Goal: Information Seeking & Learning: Learn about a topic

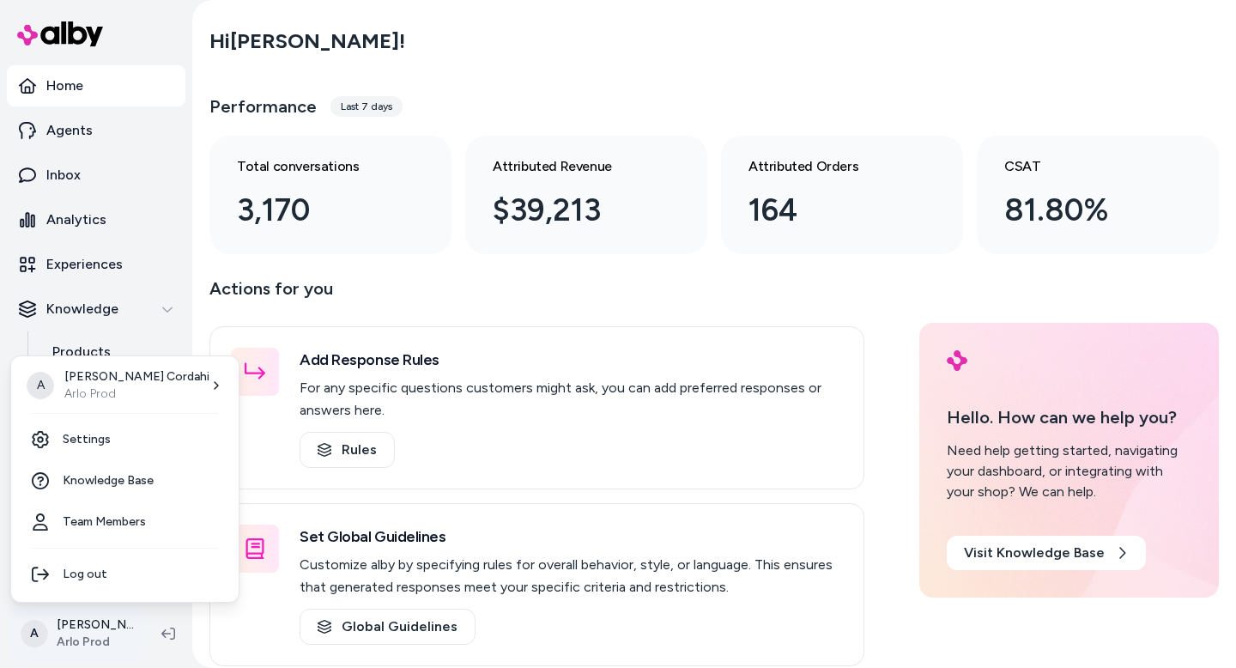
click at [116, 623] on html "Home Agents Inbox Analytics Experiences Knowledge Products Documents Rules Veri…" at bounding box center [618, 334] width 1236 height 668
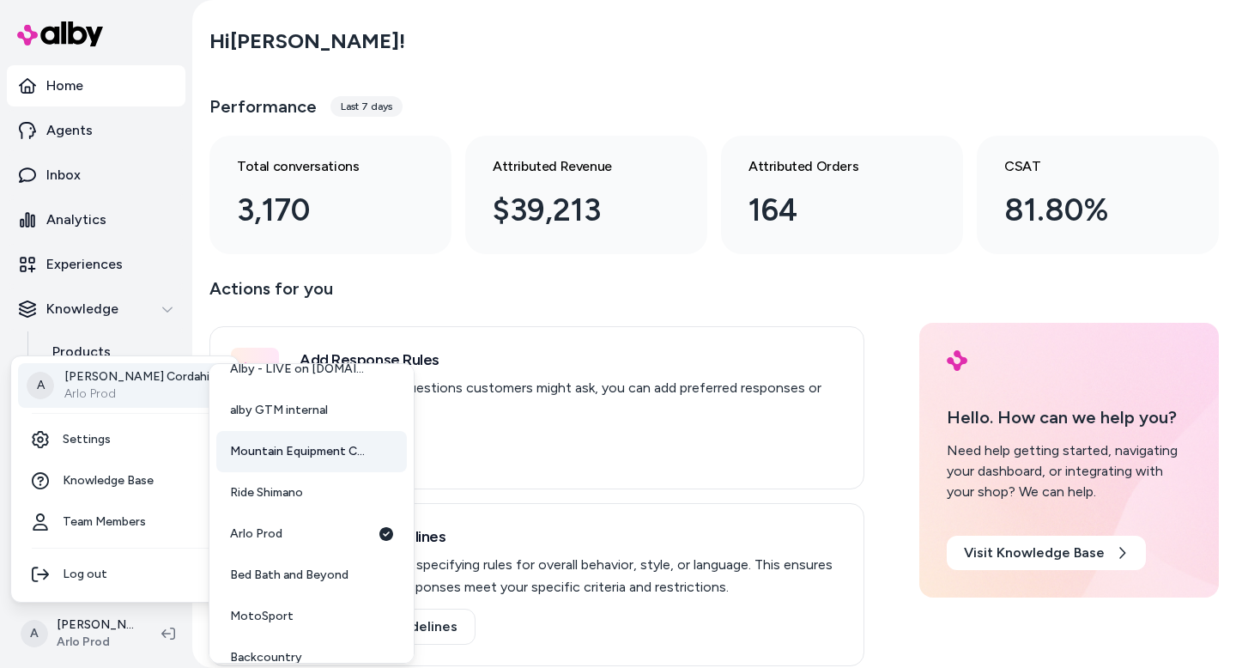
scroll to position [127, 0]
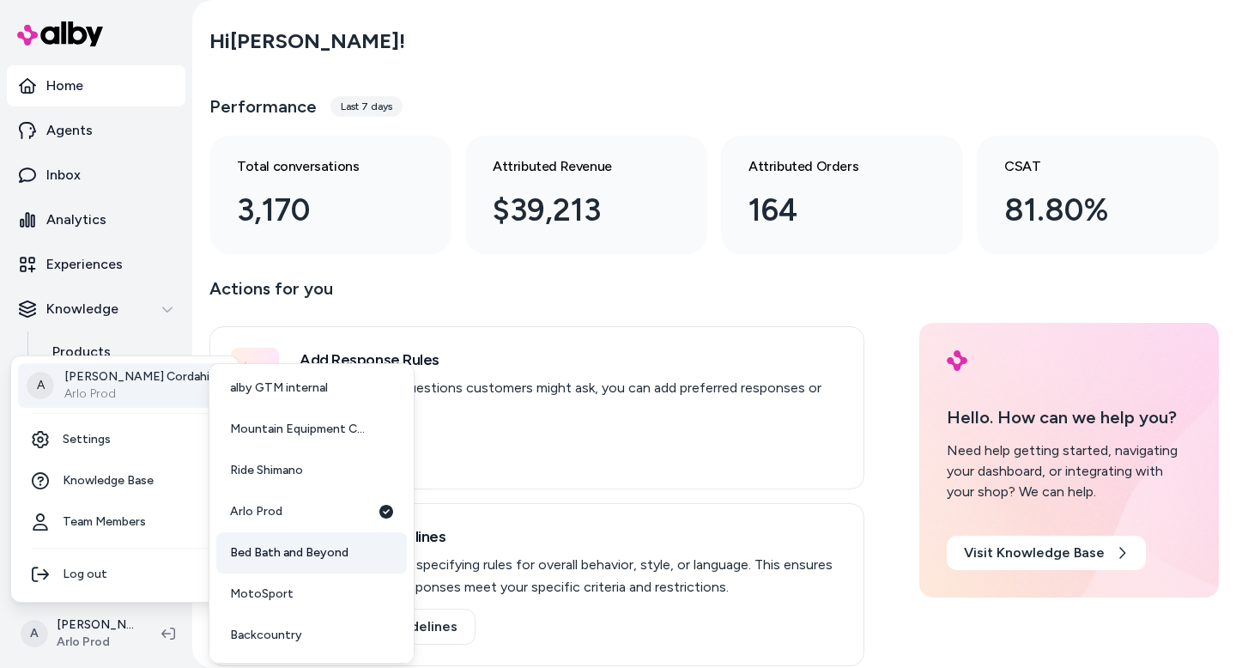
click at [269, 549] on span "Bed Bath and Beyond" at bounding box center [289, 552] width 118 height 17
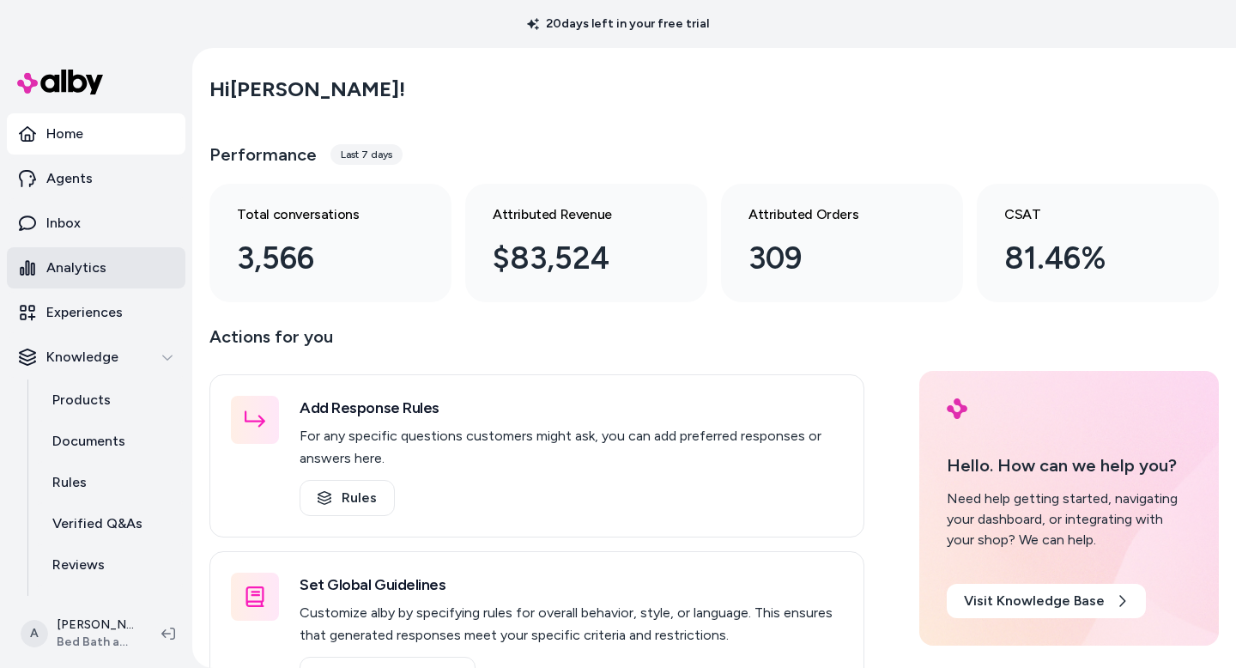
click at [85, 263] on p "Analytics" at bounding box center [76, 267] width 60 height 21
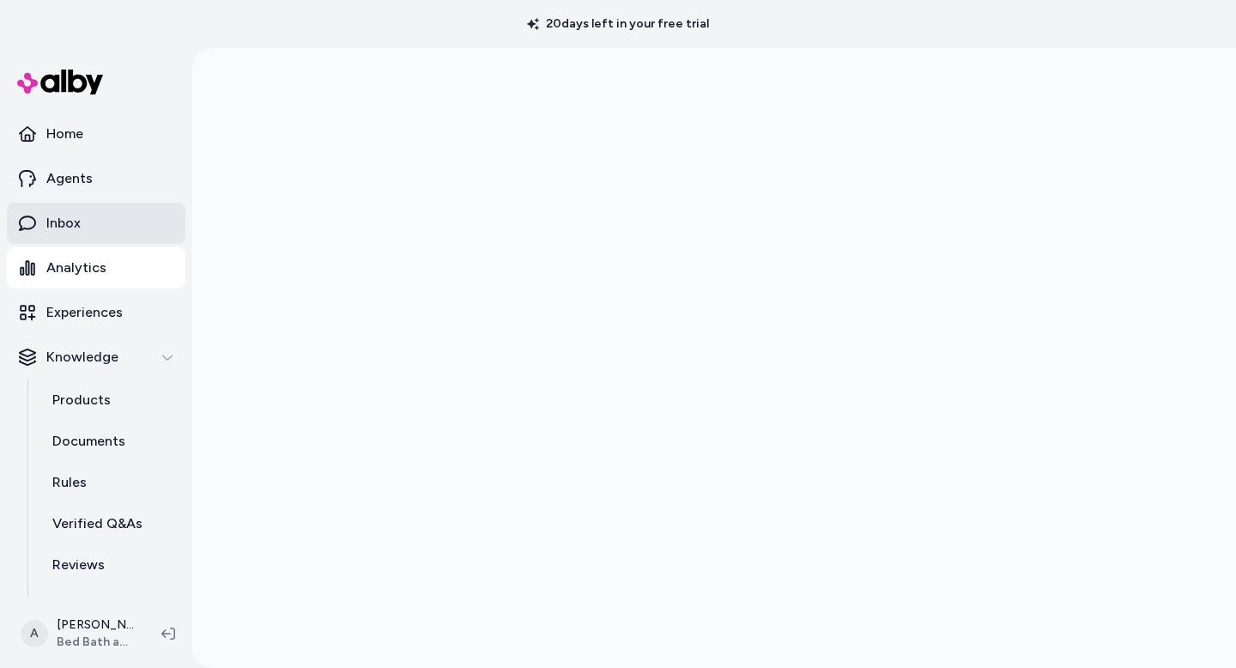
click at [99, 222] on link "Inbox" at bounding box center [96, 223] width 178 height 41
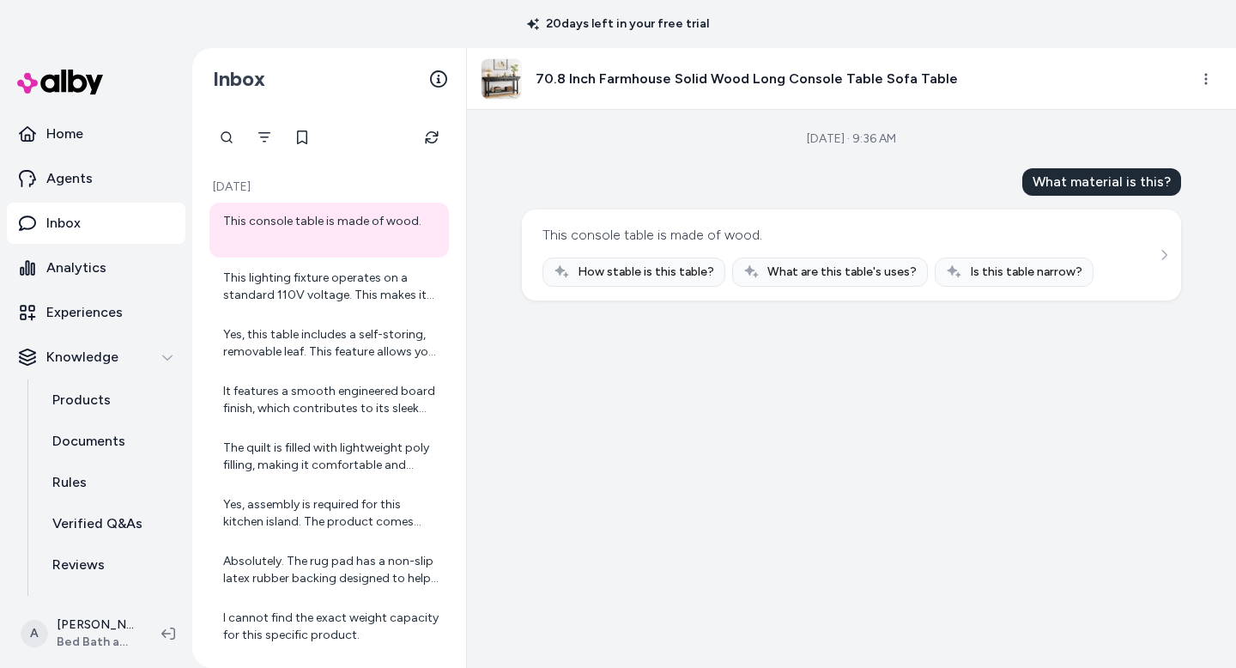
click at [554, 82] on h3 "70.8 Inch Farmhouse Solid Wood Long Console Table Sofa Table" at bounding box center [746, 79] width 422 height 21
click at [498, 83] on img at bounding box center [500, 78] width 39 height 39
click at [1207, 73] on html "20 days left in your free trial Home Agents Inbox Analytics Experiences Knowled…" at bounding box center [618, 334] width 1236 height 668
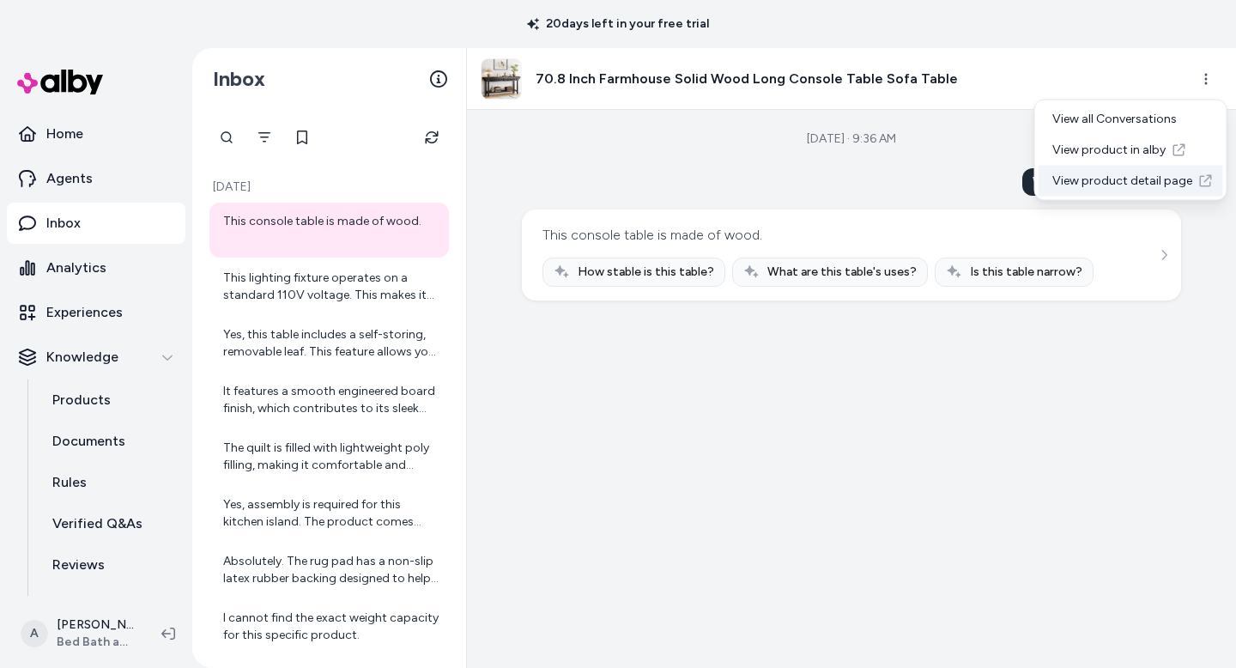
click at [1145, 185] on link "View product detail page" at bounding box center [1130, 181] width 185 height 31
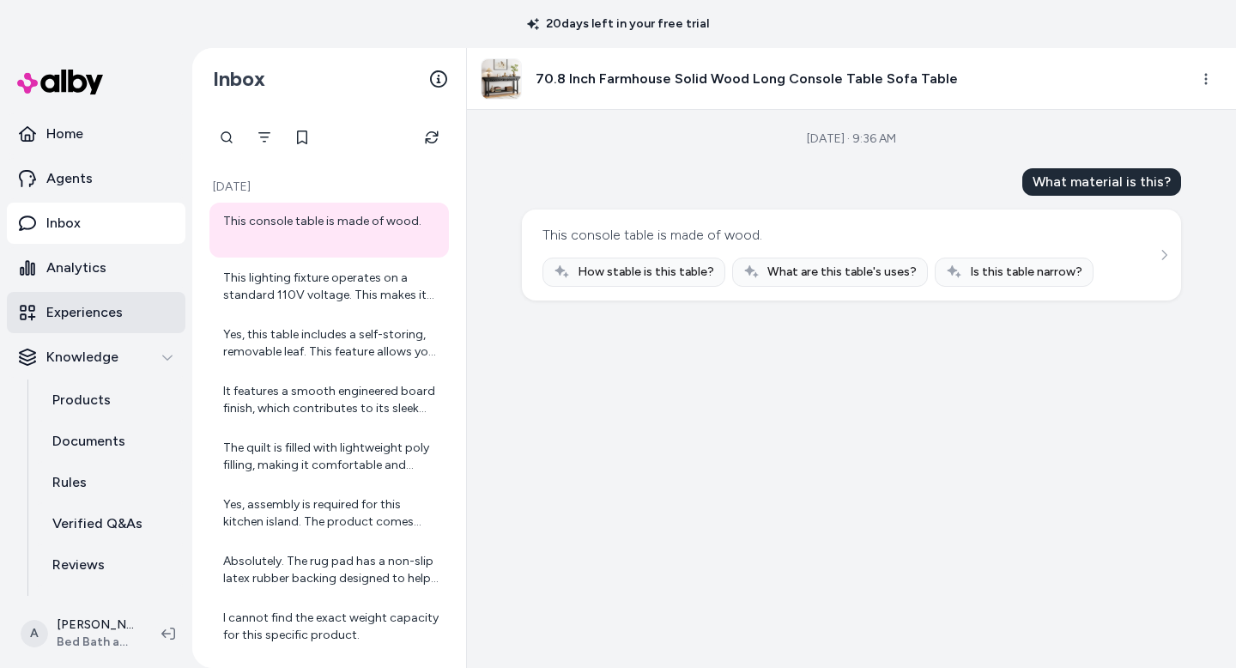
click at [124, 311] on link "Experiences" at bounding box center [96, 312] width 178 height 41
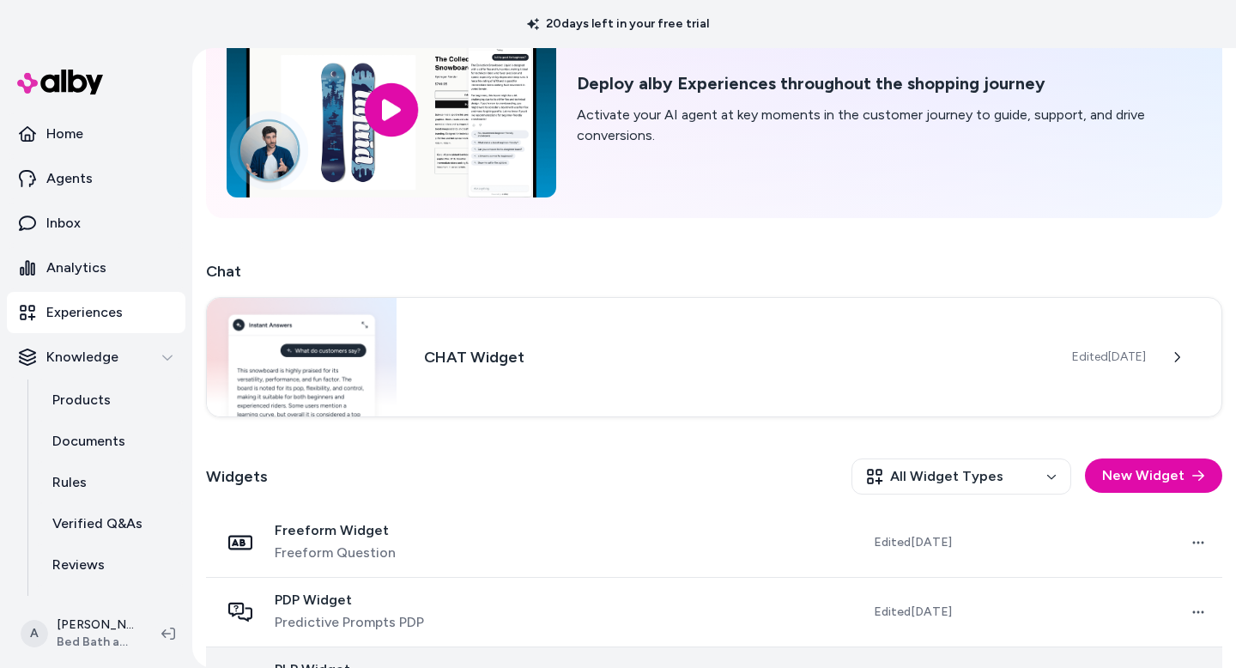
scroll to position [250, 0]
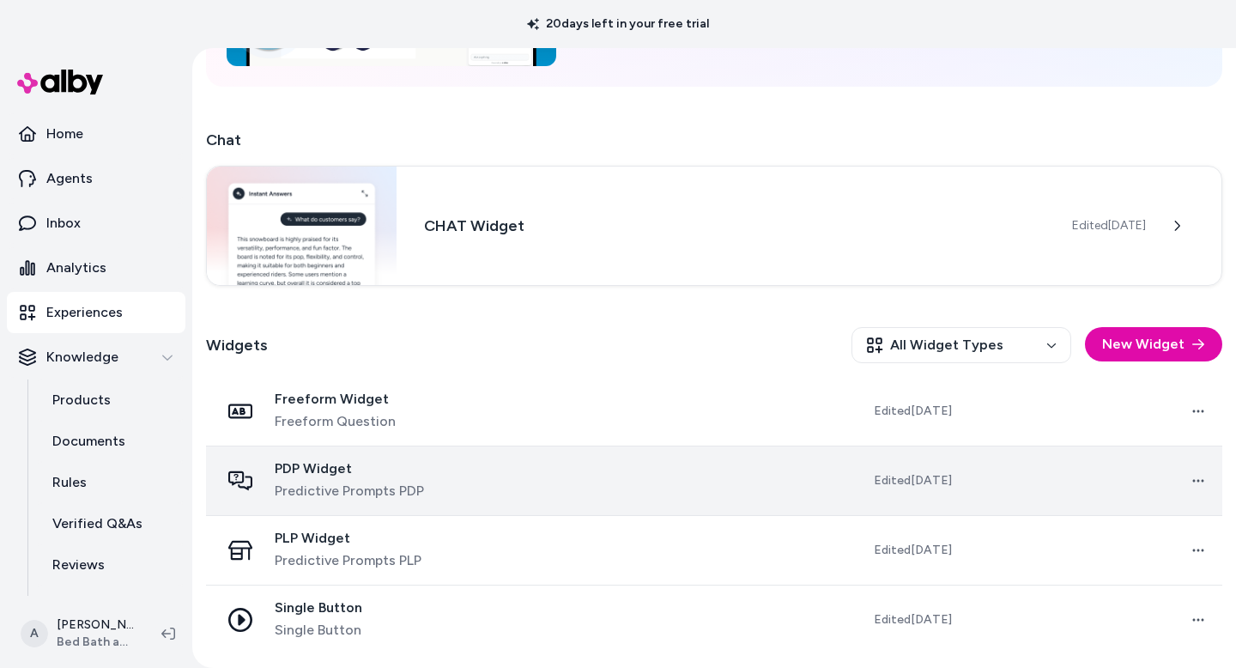
click at [563, 481] on td at bounding box center [627, 480] width 257 height 70
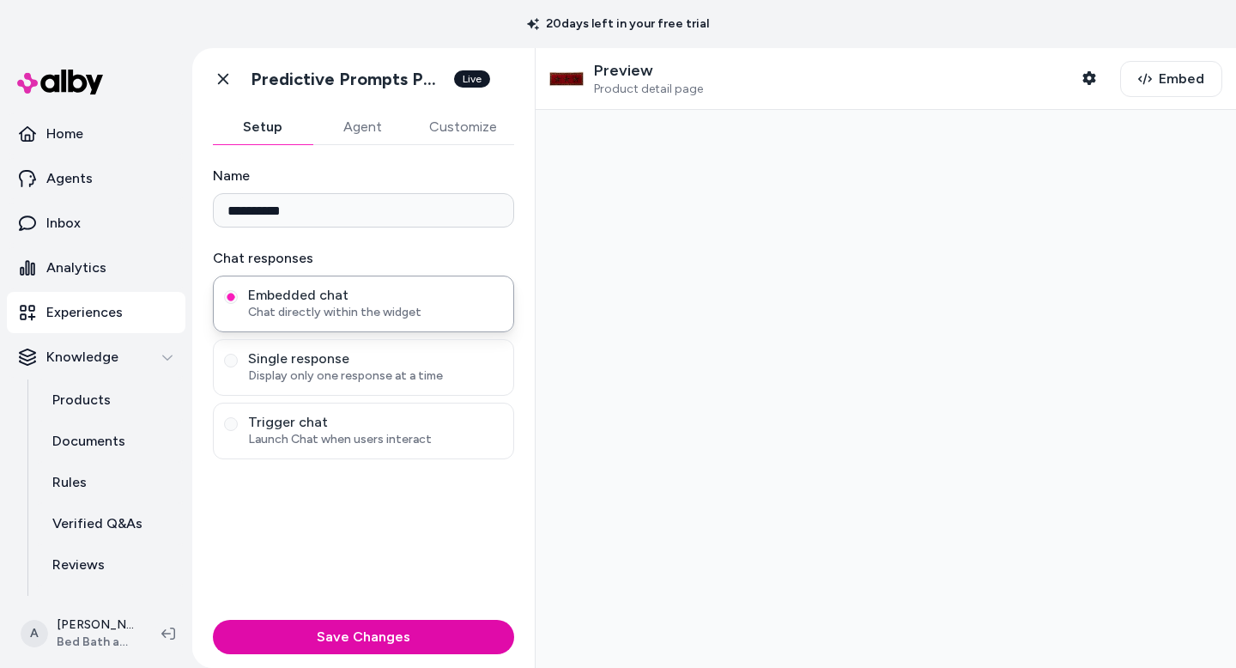
click at [463, 122] on button "Customize" at bounding box center [463, 127] width 102 height 34
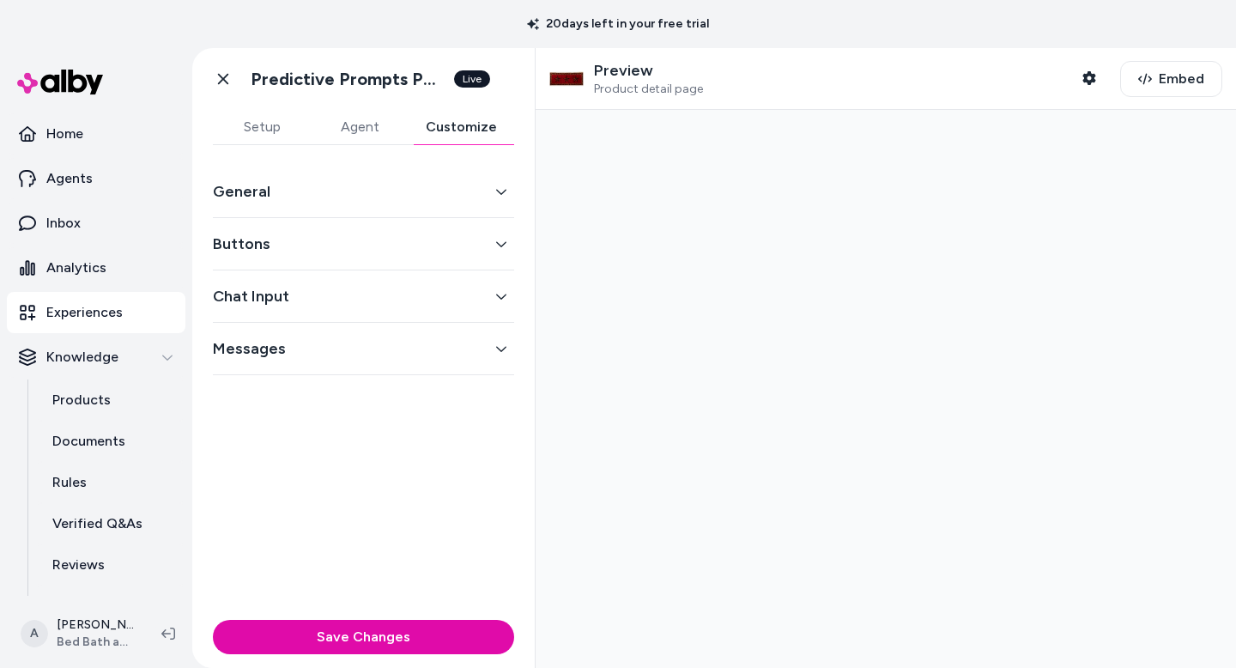
click at [500, 242] on icon "button" at bounding box center [501, 244] width 12 height 12
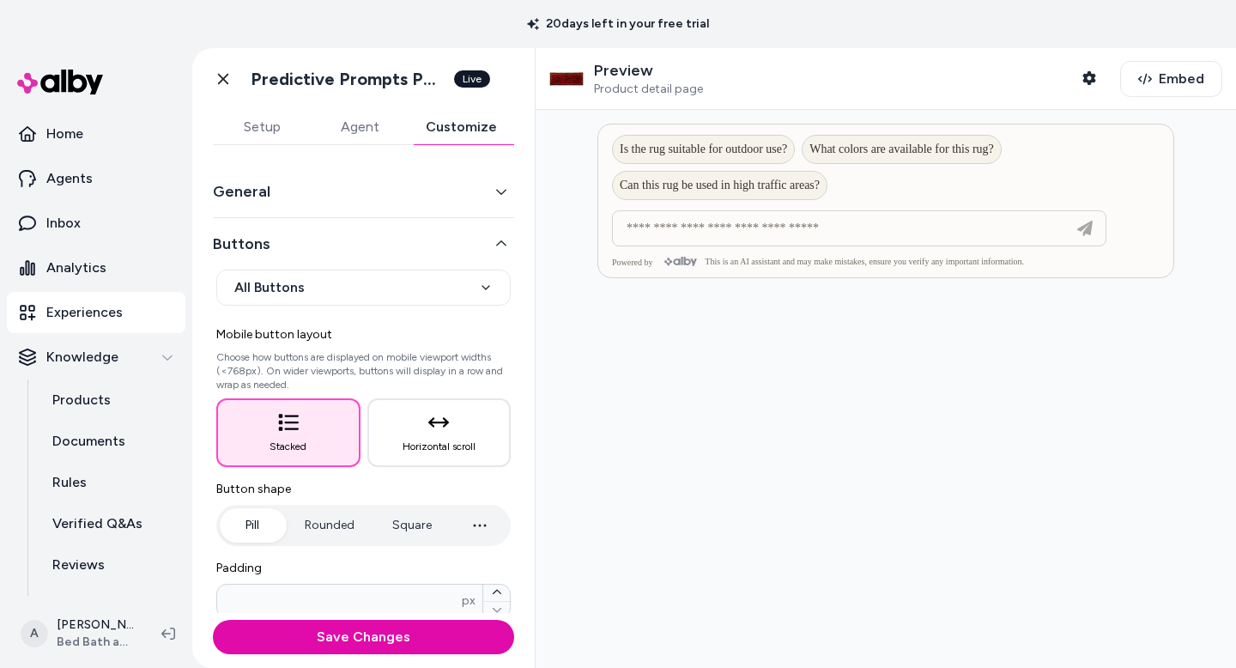
click at [501, 191] on icon "button" at bounding box center [501, 191] width 12 height 12
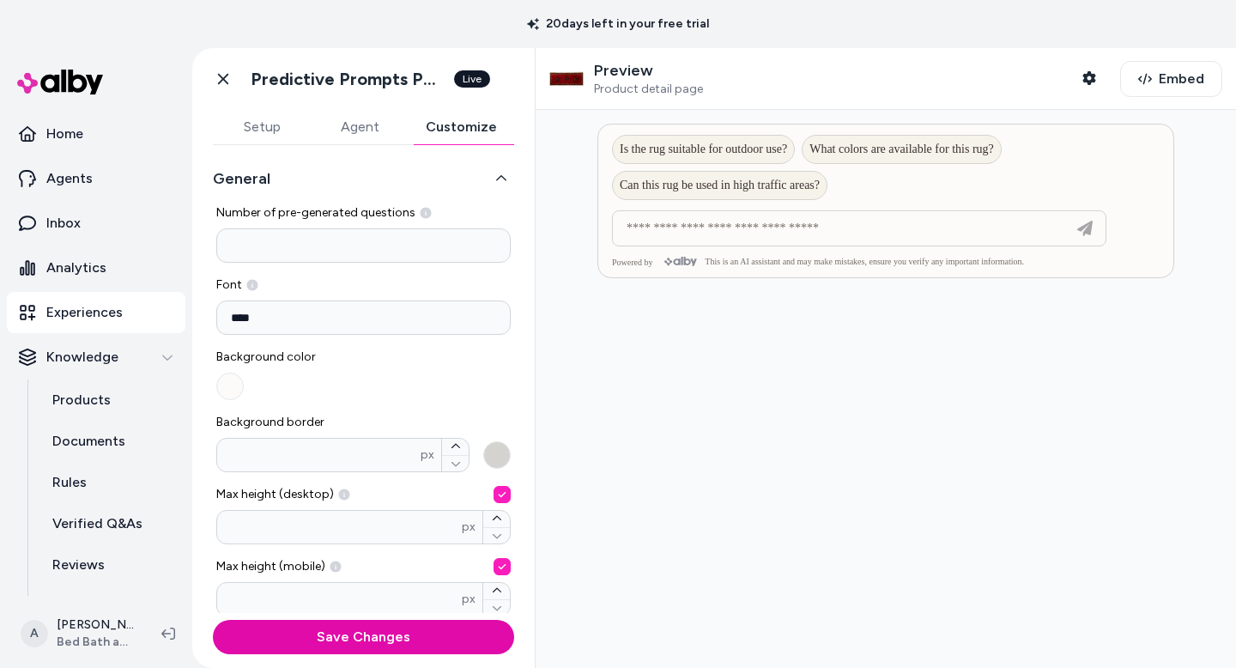
scroll to position [15, 0]
click at [370, 128] on button "Agent" at bounding box center [360, 127] width 98 height 34
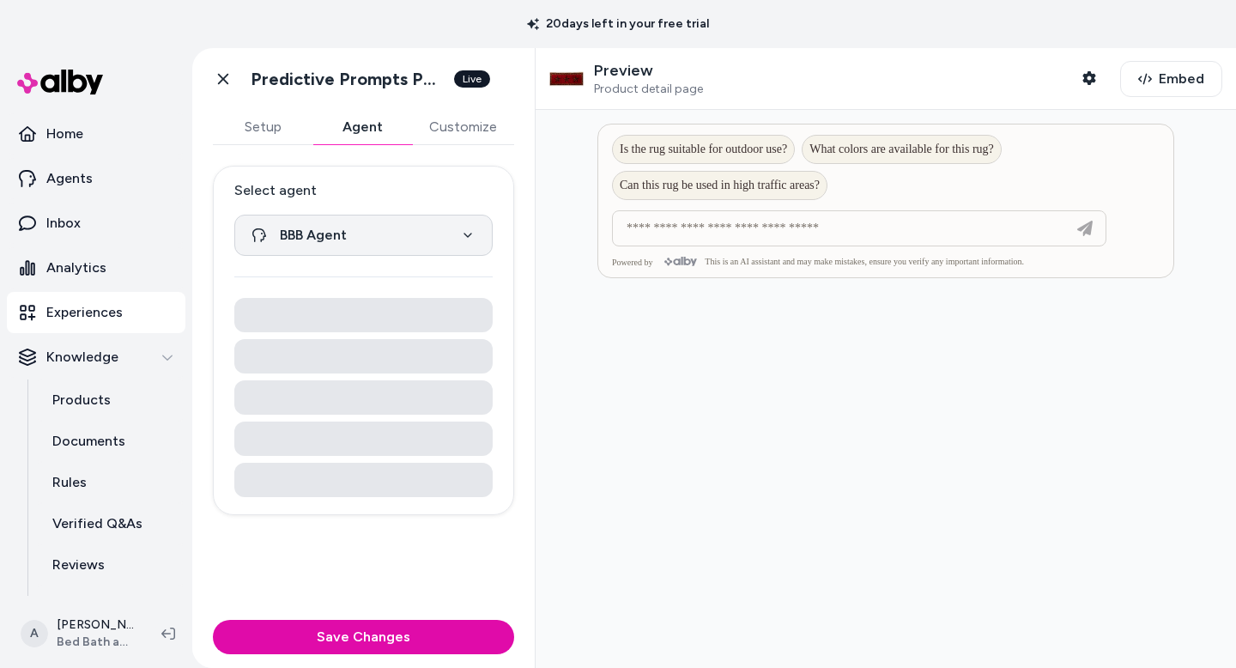
click at [470, 234] on html "**********" at bounding box center [618, 334] width 1236 height 668
click at [272, 123] on html "**********" at bounding box center [618, 334] width 1236 height 668
click at [254, 128] on button "Setup" at bounding box center [263, 127] width 100 height 34
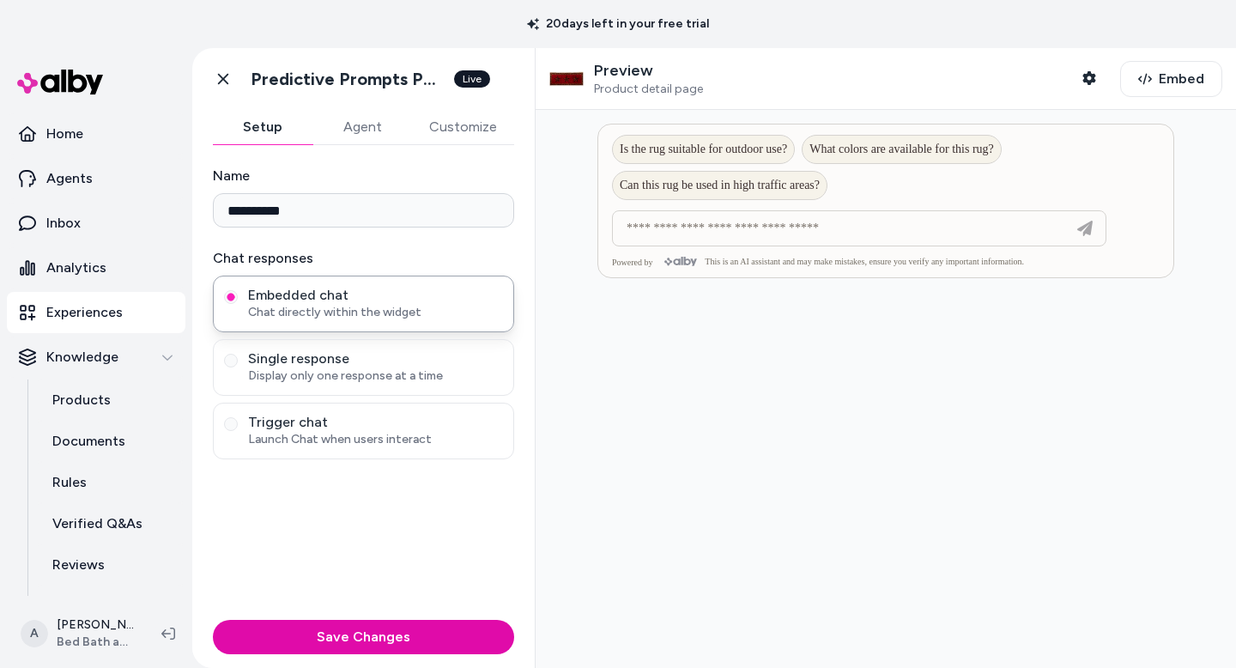
click at [448, 132] on button "Customize" at bounding box center [463, 127] width 102 height 34
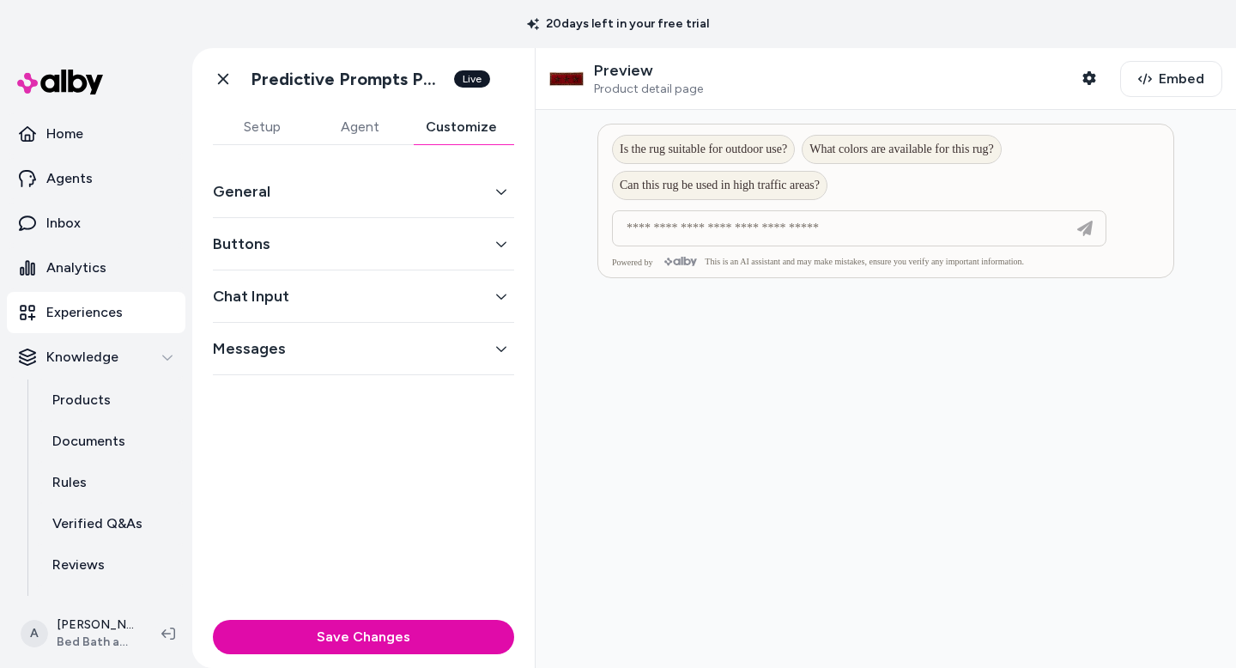
click at [504, 294] on icon "button" at bounding box center [501, 296] width 12 height 12
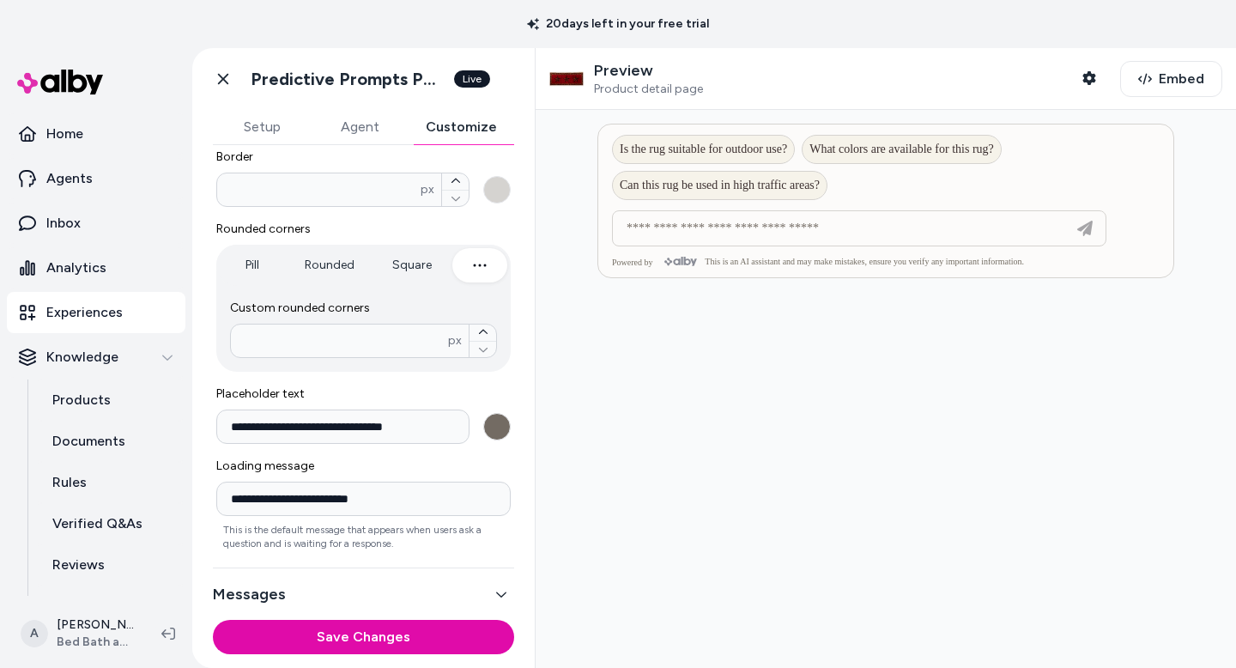
scroll to position [306, 0]
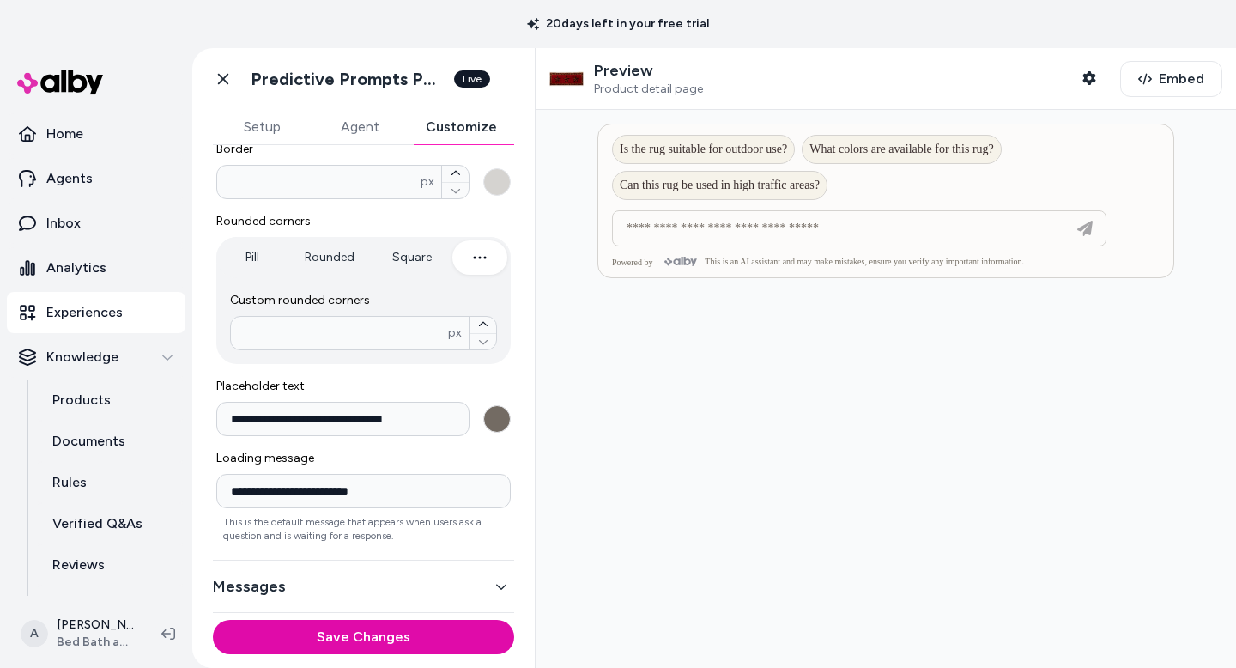
click at [500, 585] on icon "button" at bounding box center [501, 586] width 12 height 12
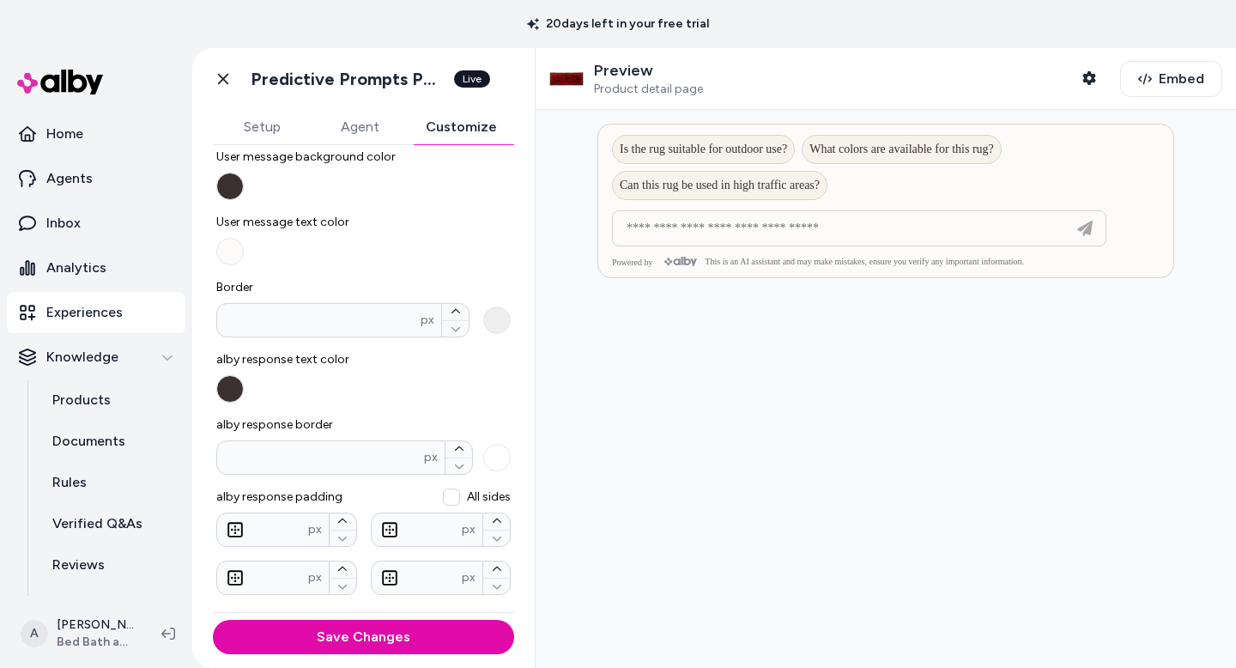
scroll to position [0, 0]
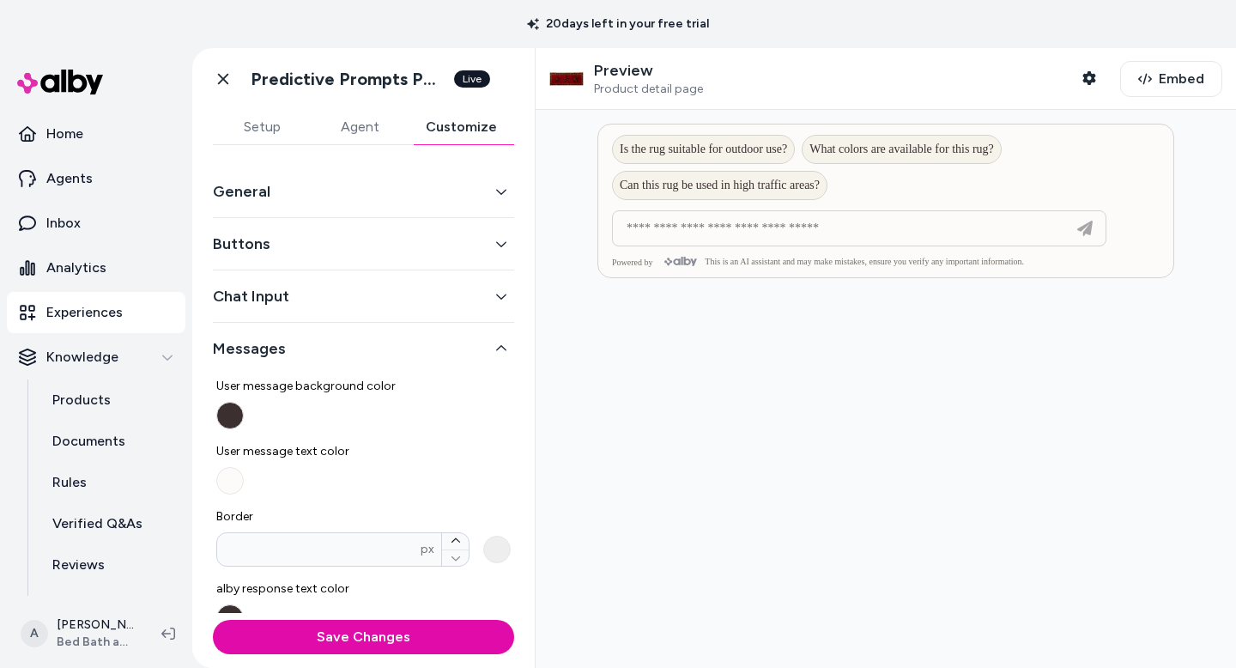
click at [501, 292] on icon "button" at bounding box center [501, 296] width 12 height 12
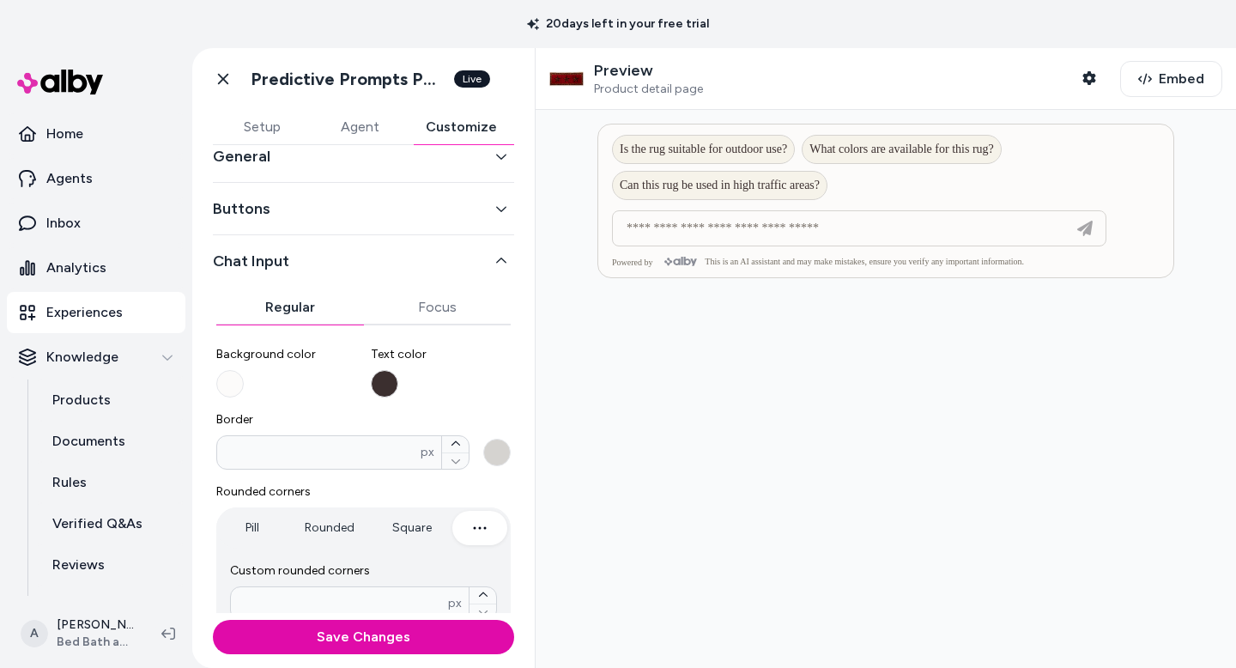
scroll to position [37, 0]
click at [78, 133] on p "Home" at bounding box center [64, 134] width 37 height 21
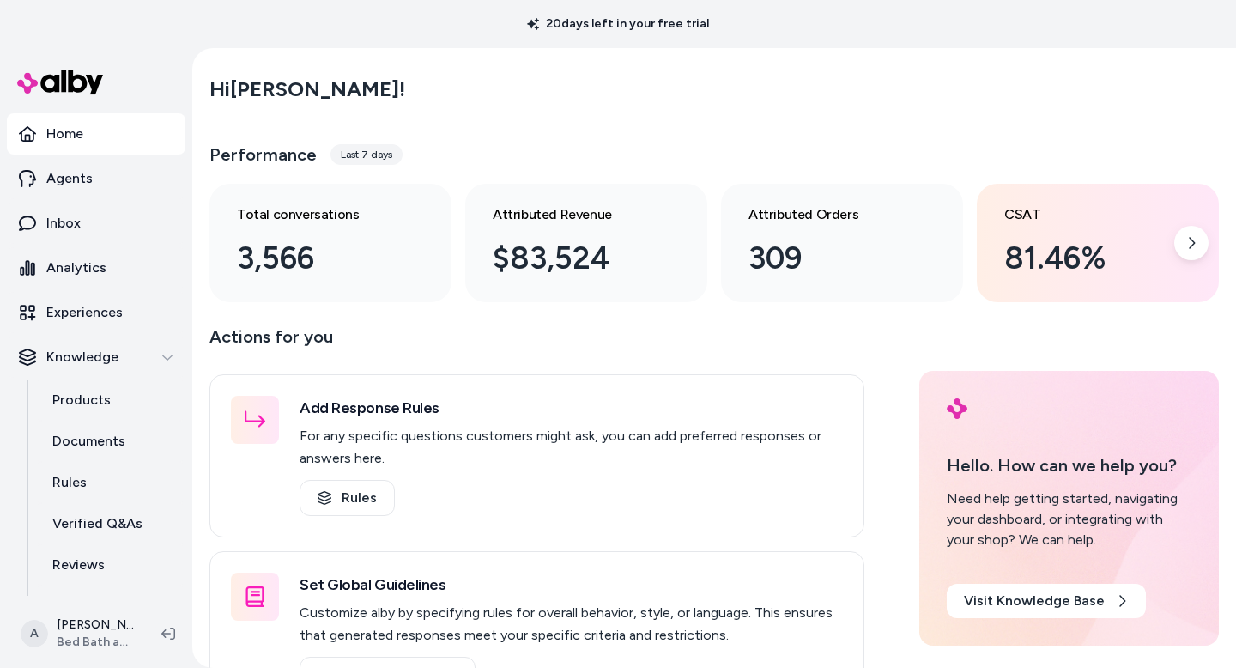
click at [1032, 257] on div "81.46%" at bounding box center [1084, 258] width 160 height 46
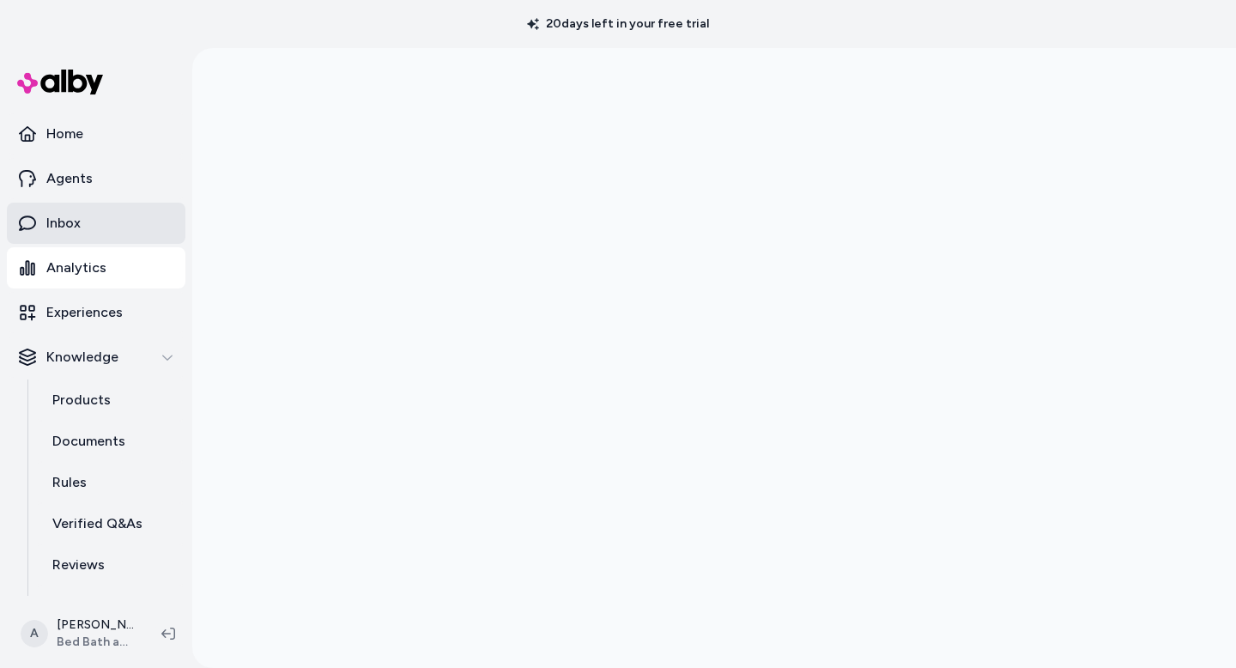
click at [86, 221] on link "Inbox" at bounding box center [96, 223] width 178 height 41
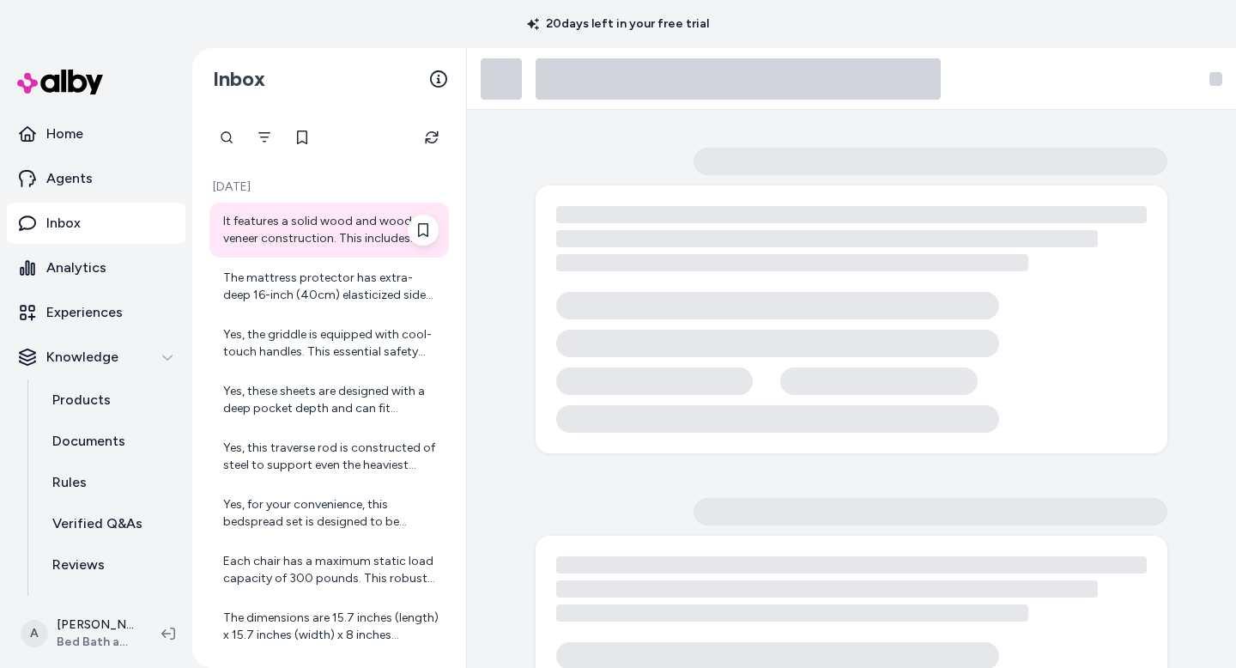
click at [292, 229] on div "It features a solid wood and wood veneer construction. This includes solid wood…" at bounding box center [330, 230] width 215 height 34
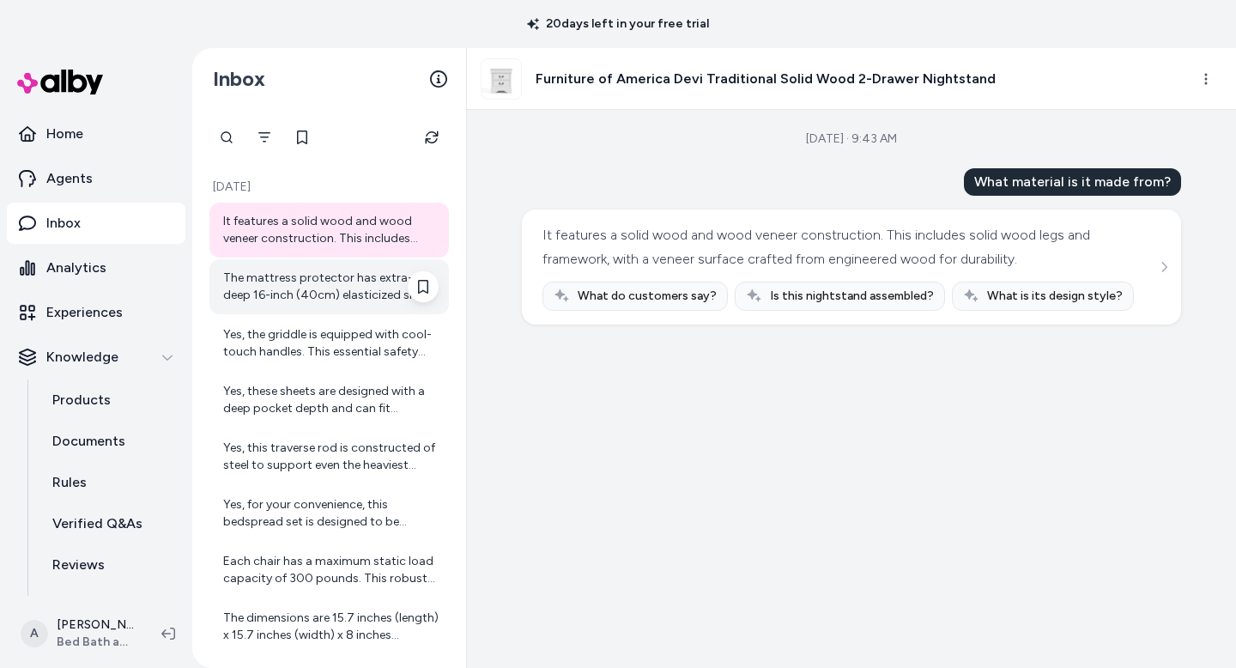
click at [291, 282] on div "The mattress protector has extra-deep 16-inch (40cm) elasticized side walls." at bounding box center [330, 286] width 215 height 34
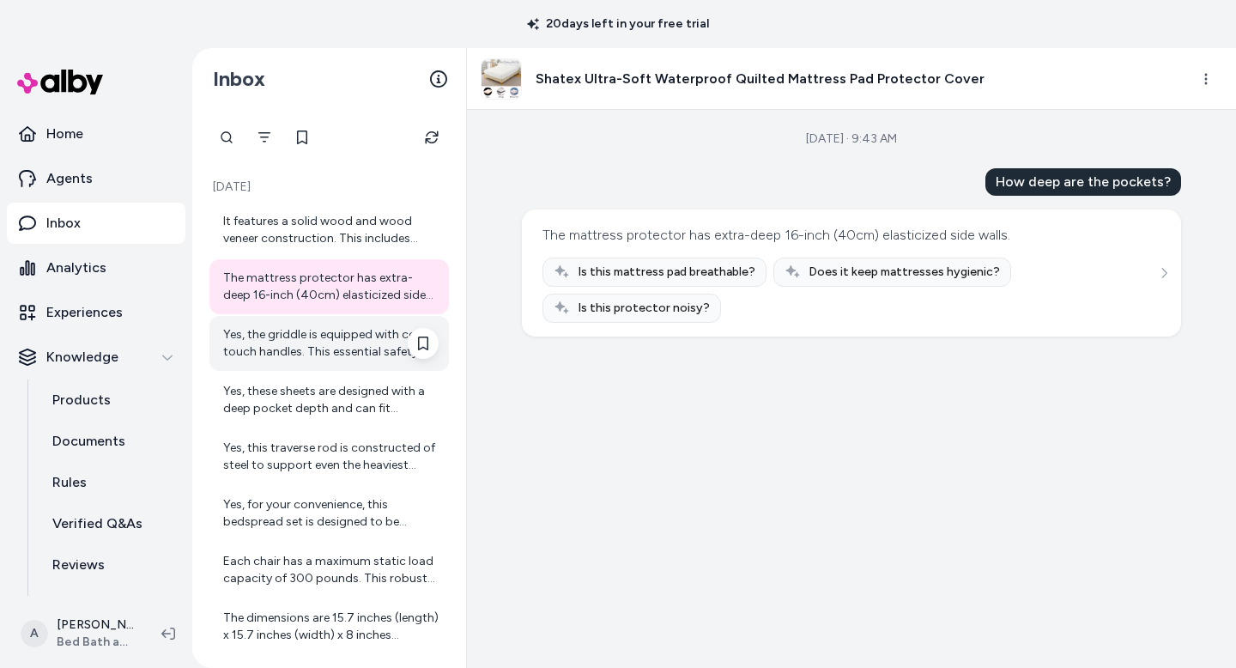
click at [288, 352] on div "Yes, the griddle is equipped with cool-touch handles. This essential safety fea…" at bounding box center [330, 343] width 215 height 34
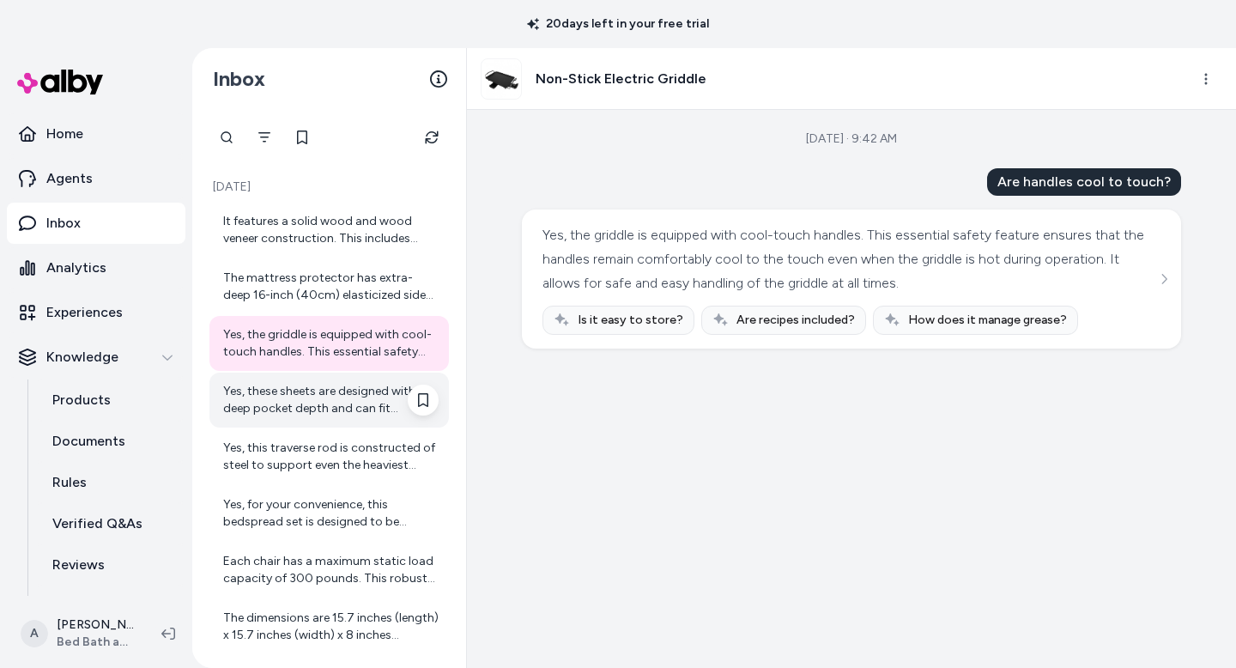
click at [293, 386] on div "Yes, these sheets are designed with a deep pocket depth and can fit mattresses …" at bounding box center [330, 400] width 215 height 34
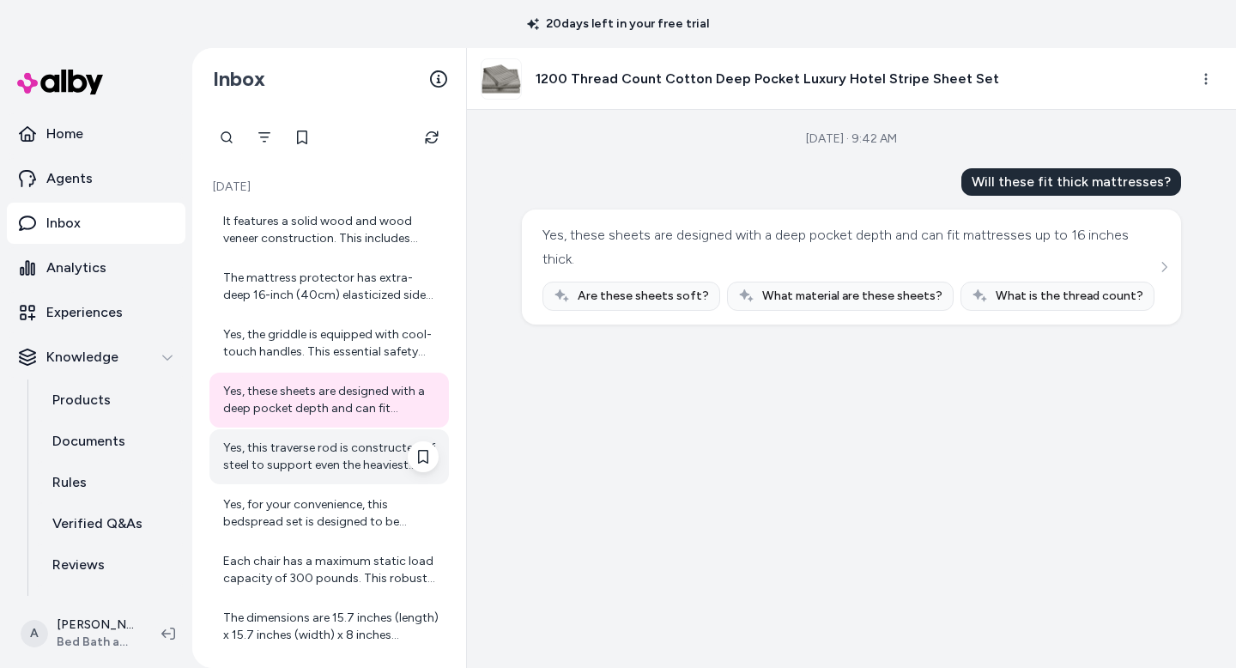
click at [287, 459] on div "Yes, this traverse rod is constructed of steel to support even the heaviest dra…" at bounding box center [330, 456] width 215 height 34
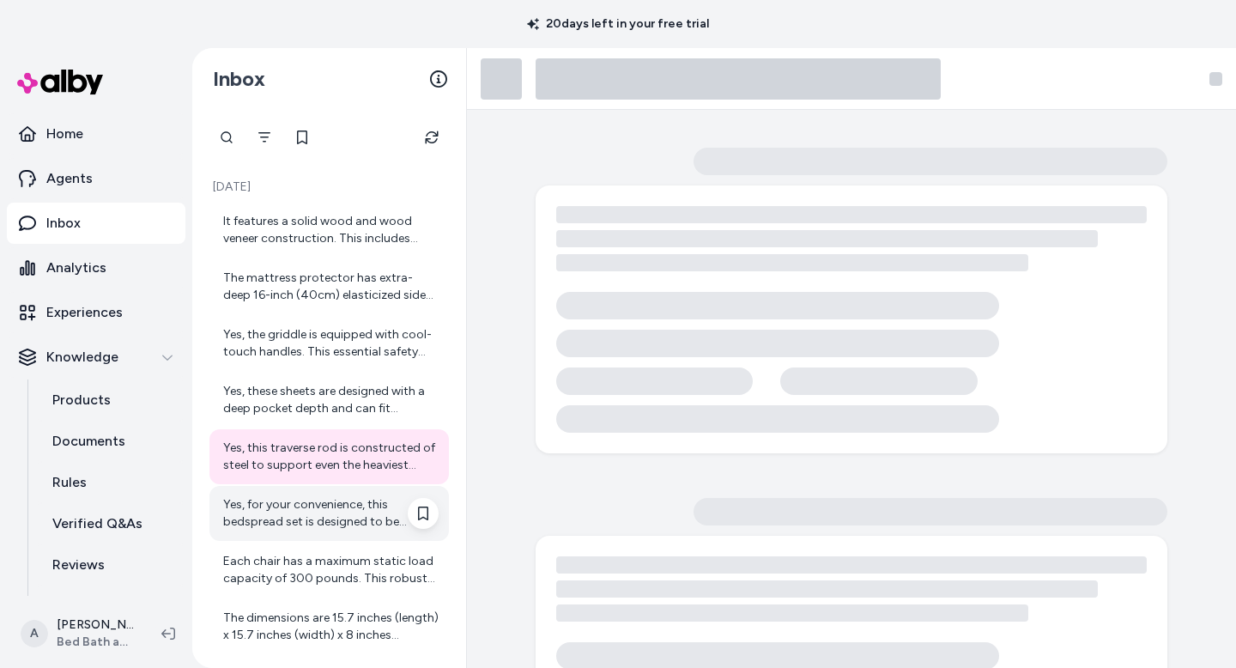
click at [297, 519] on div "Yes, for your convenience, this bedspread set is designed to be machine washabl…" at bounding box center [330, 513] width 215 height 34
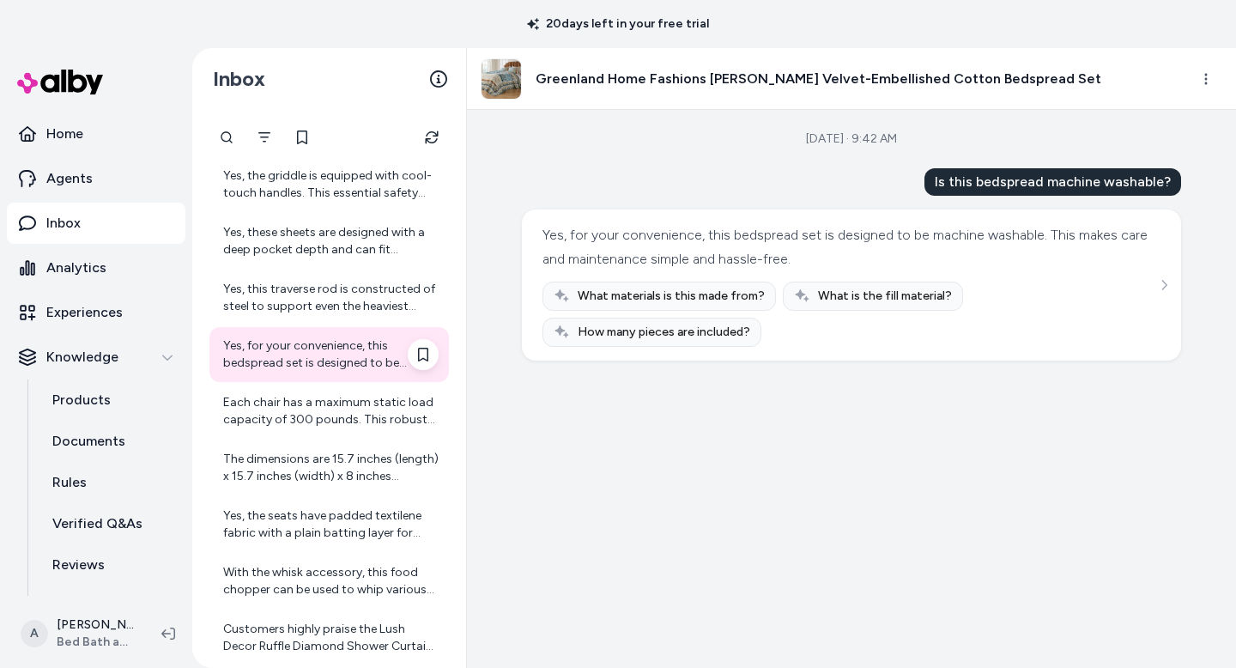
scroll to position [162, 0]
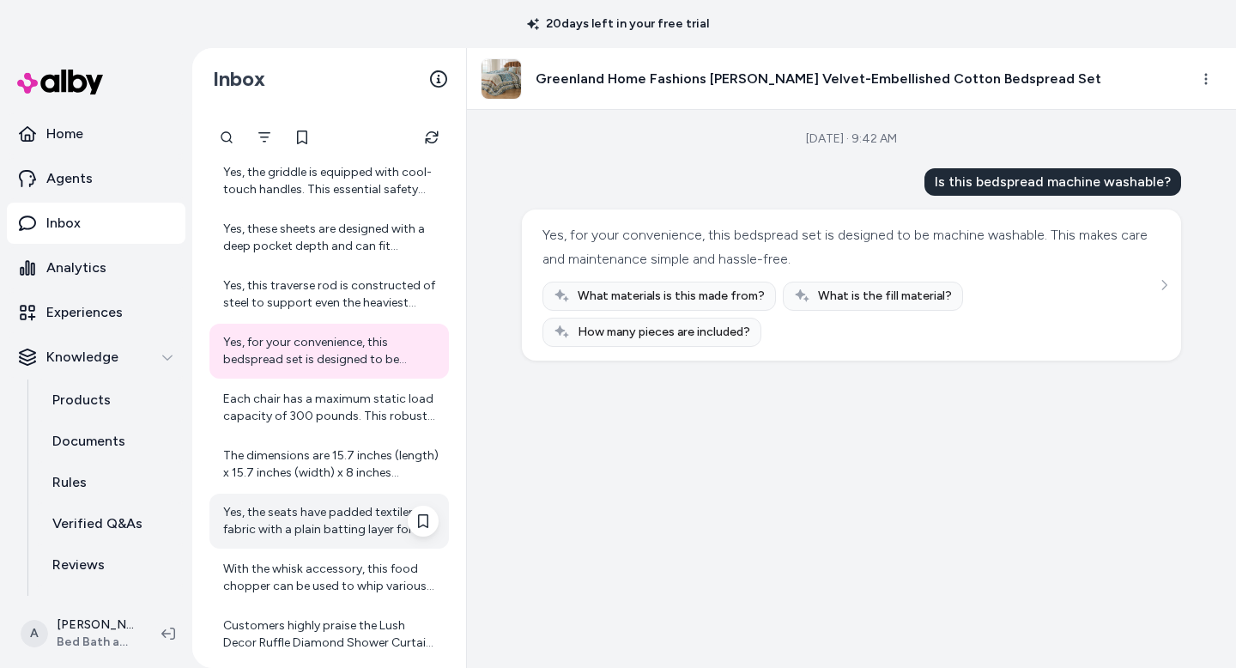
click at [297, 529] on div "Yes, the seats have padded textilene fabric with a plain batting layer for adde…" at bounding box center [330, 521] width 215 height 34
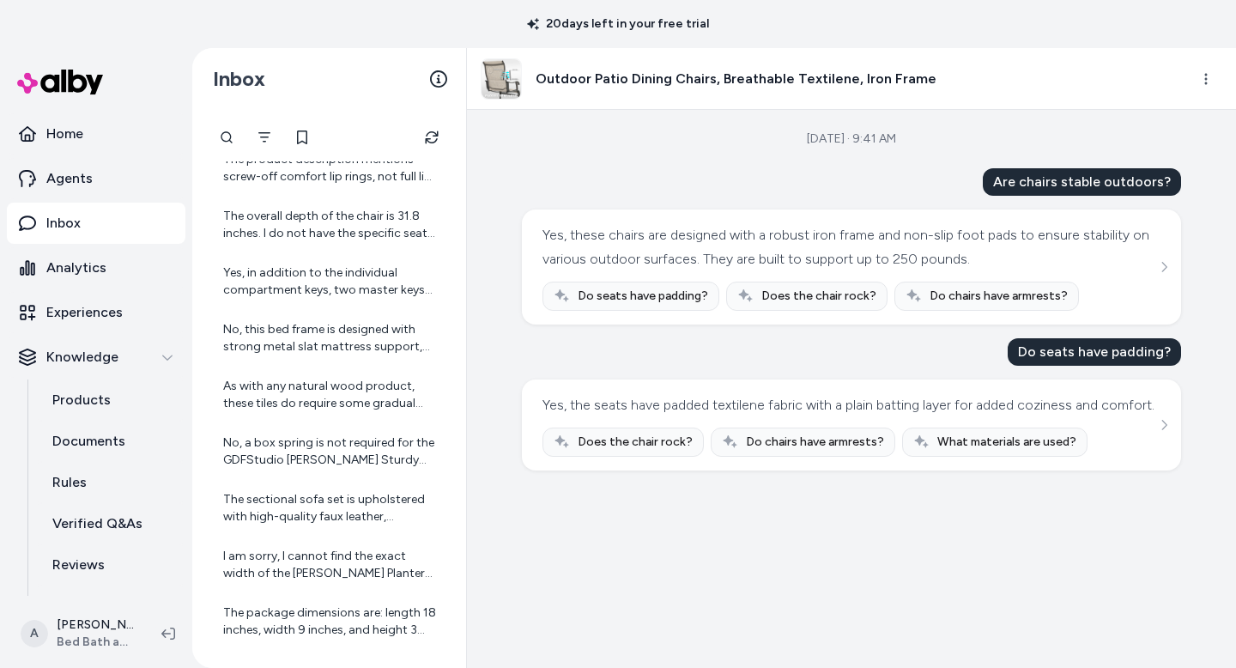
scroll to position [1999, 0]
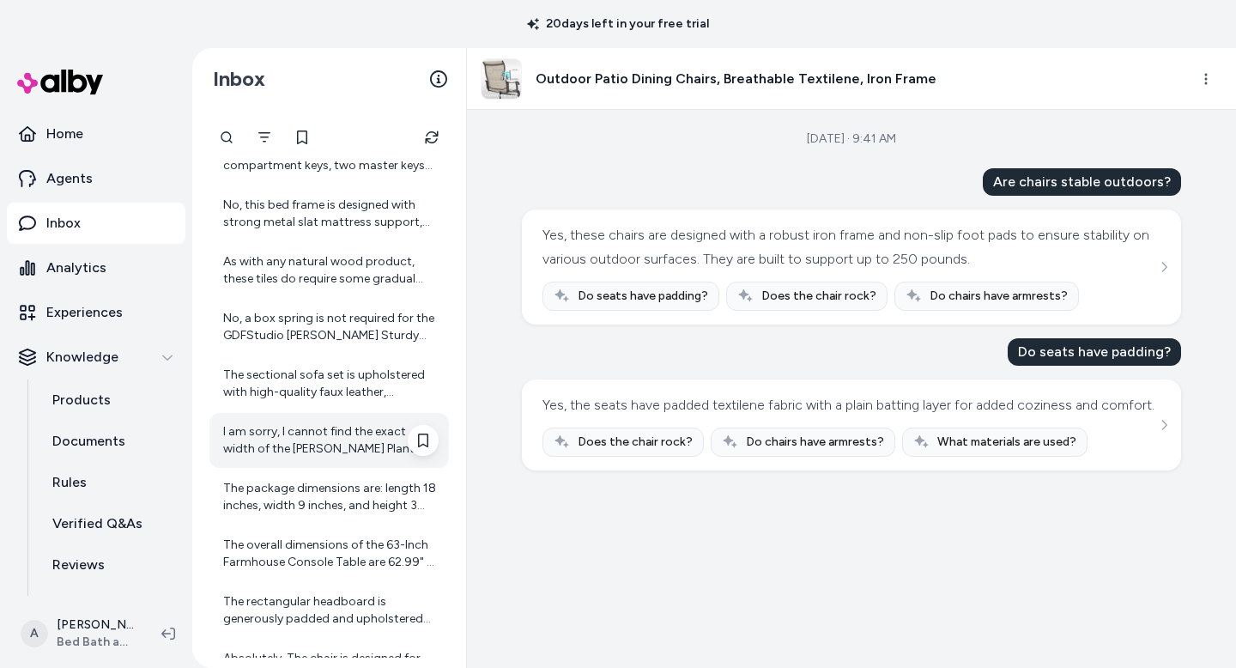
click at [296, 462] on div "I am sorry, I cannot find the exact width of the Dorcey Planter Set of 2 in the…" at bounding box center [328, 440] width 239 height 55
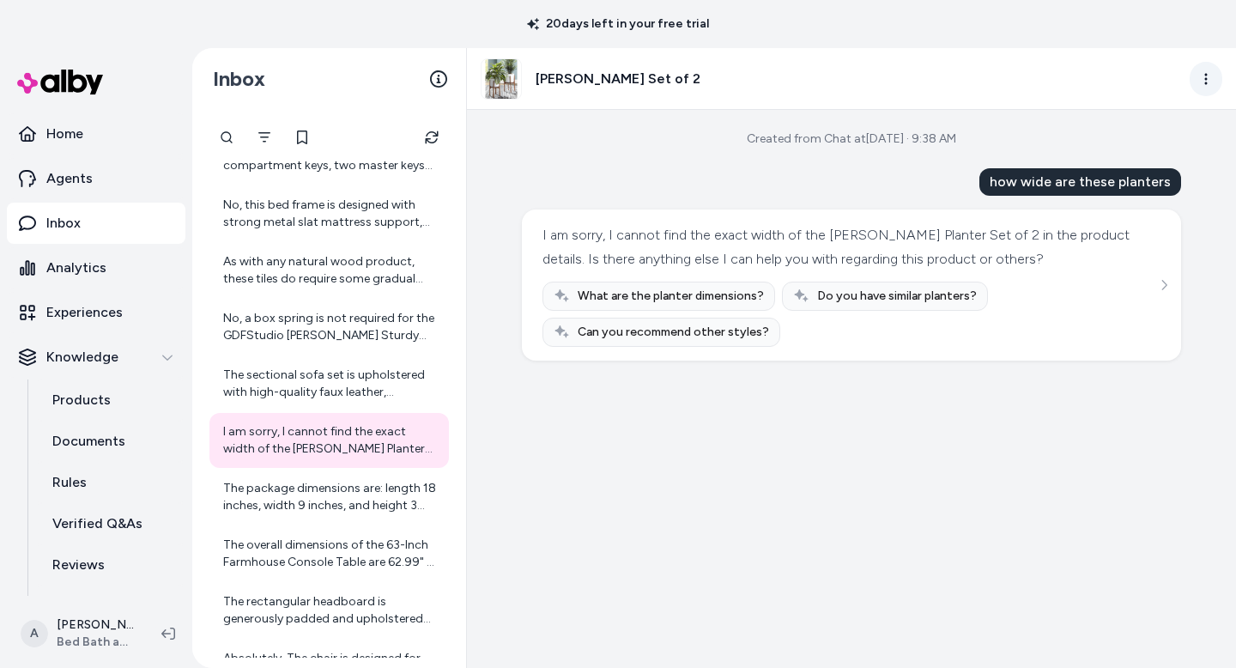
click at [1202, 76] on html "20 days left in your free trial Home Agents Inbox Analytics Experiences Knowled…" at bounding box center [618, 334] width 1236 height 668
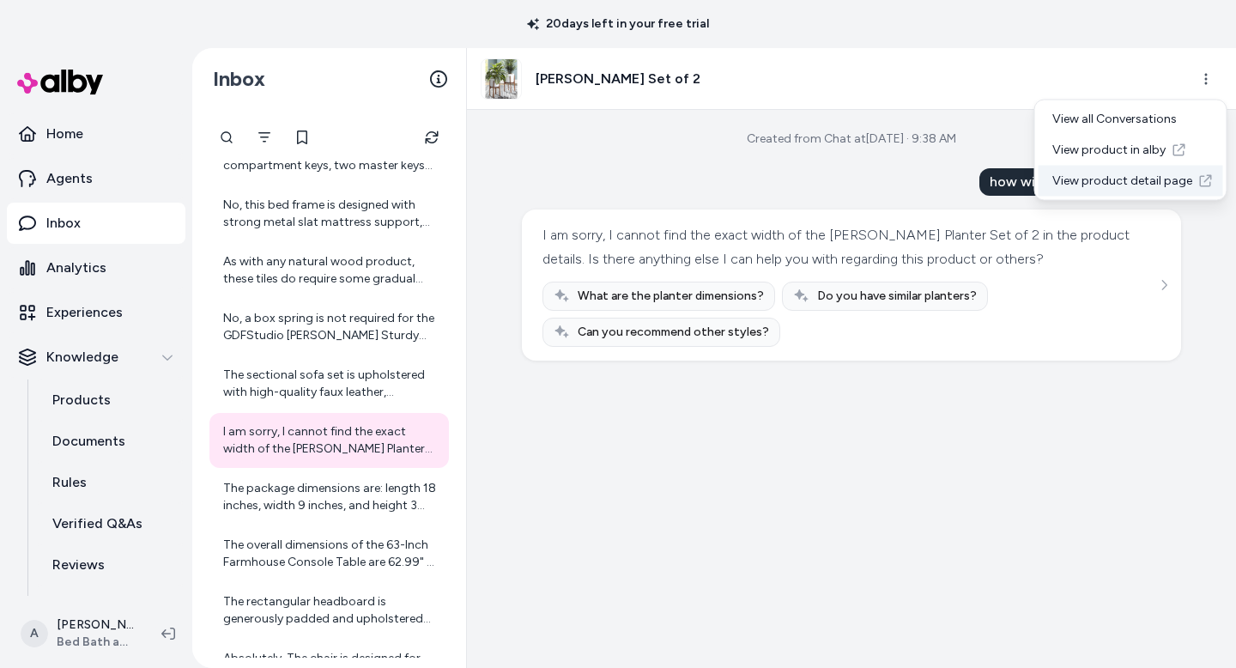
click at [1122, 179] on link "View product detail page" at bounding box center [1130, 181] width 185 height 31
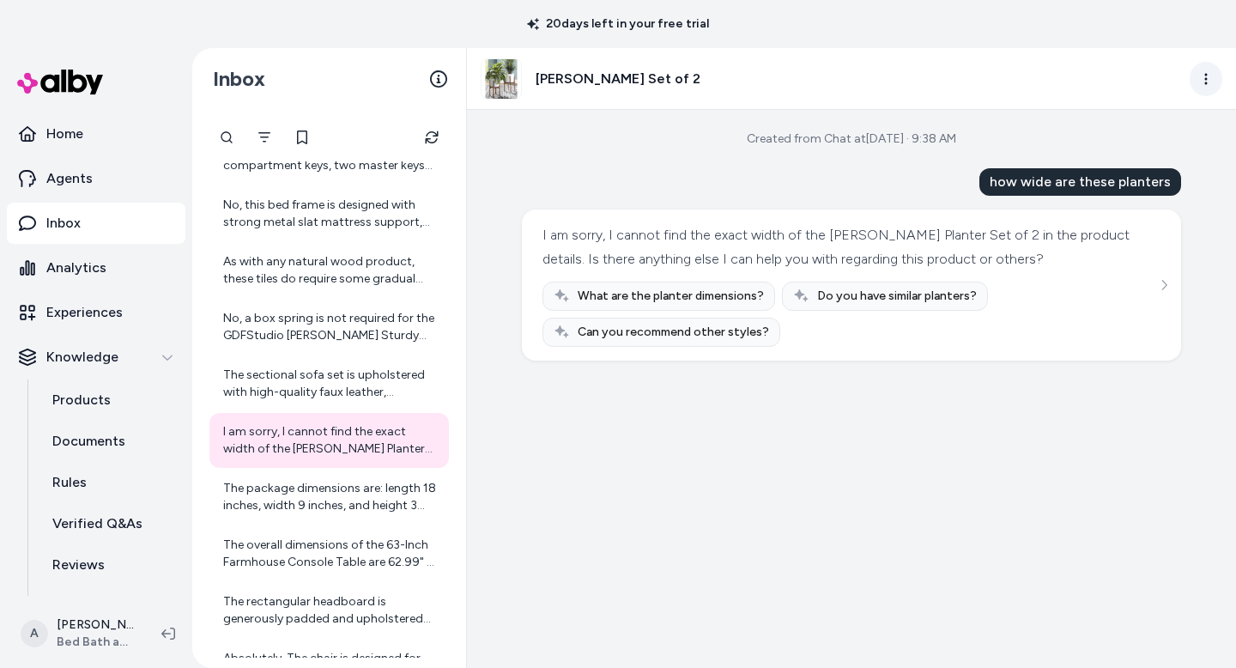
click at [1203, 70] on html "20 days left in your free trial Home Agents Inbox Analytics Experiences Knowled…" at bounding box center [618, 334] width 1236 height 668
click at [1139, 151] on link "View product in alby" at bounding box center [1130, 150] width 185 height 31
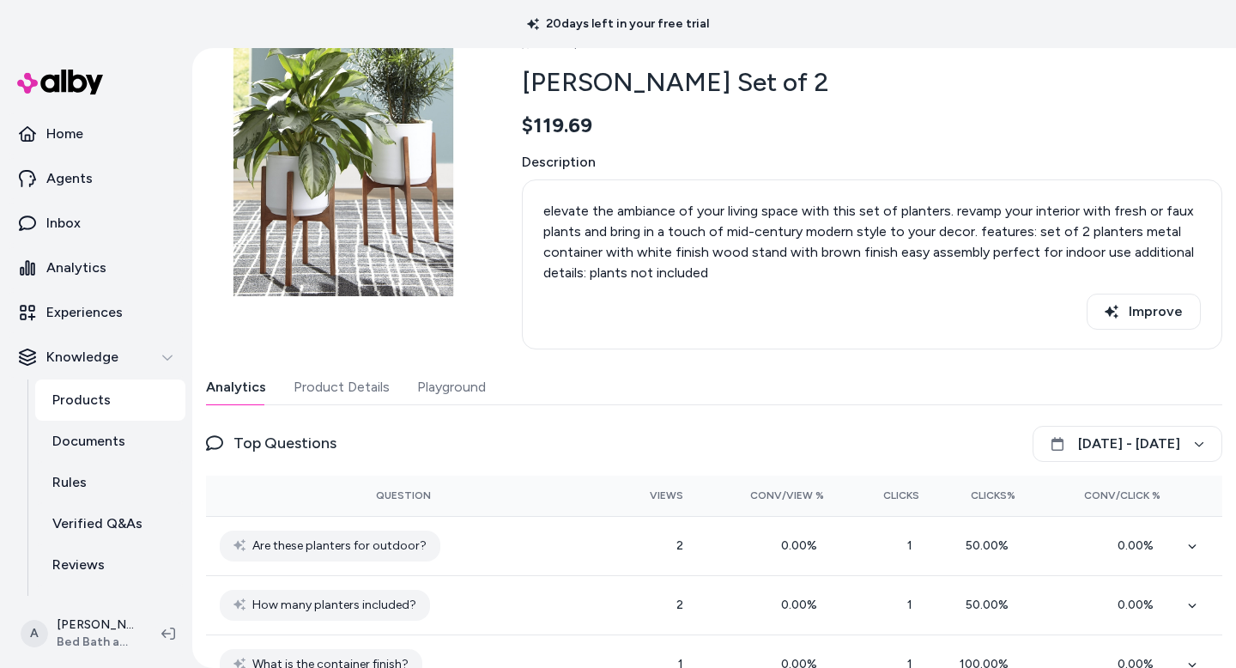
scroll to position [135, 0]
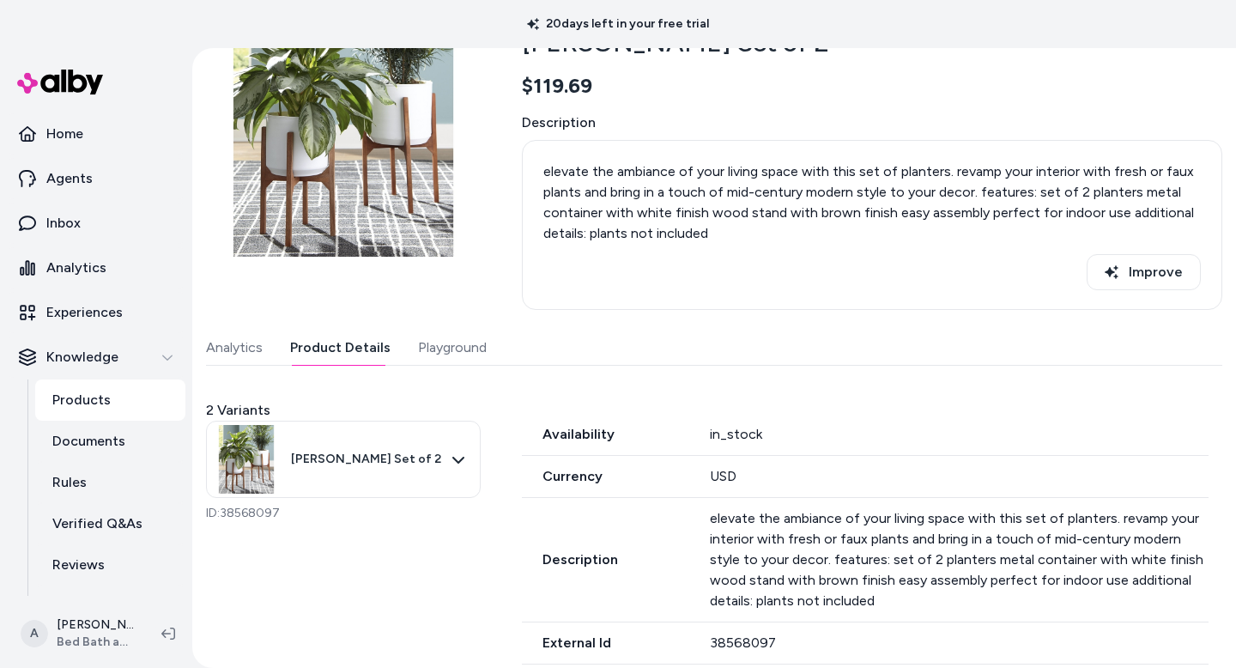
click at [361, 347] on button "Product Details" at bounding box center [340, 347] width 100 height 34
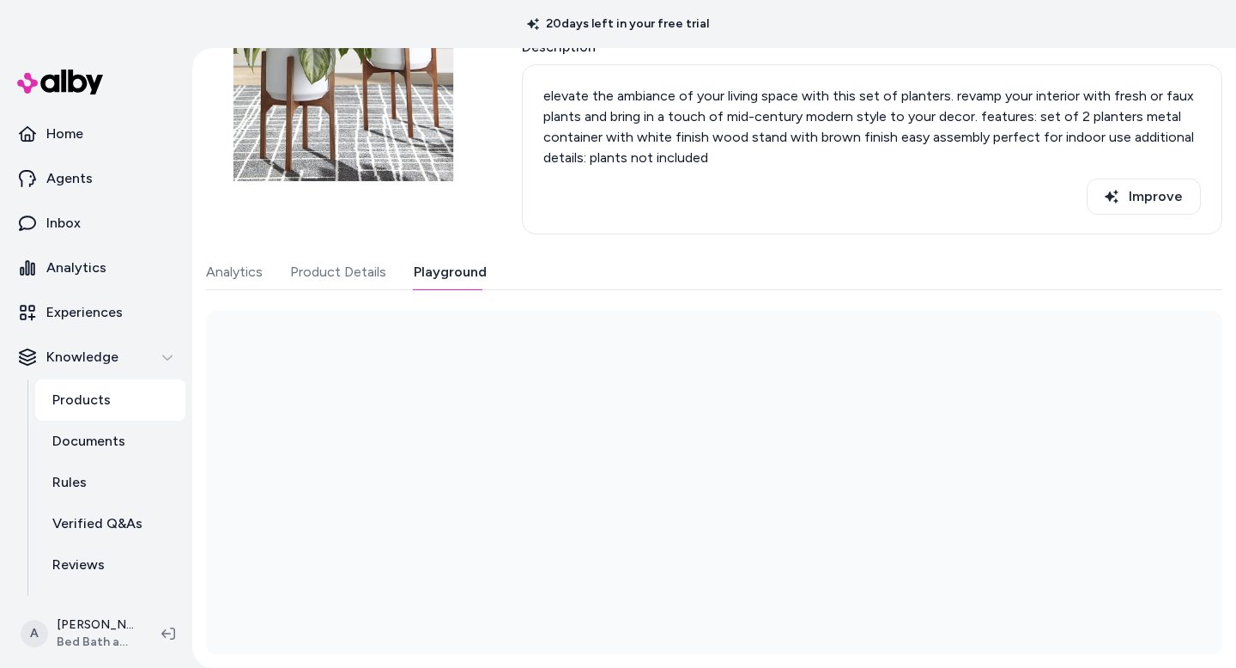
click at [443, 238] on div "Last updated [DATE] Product ID: 34243206 [PERSON_NAME] Set of 2 $119.69 Descrip…" at bounding box center [714, 279] width 1016 height 747
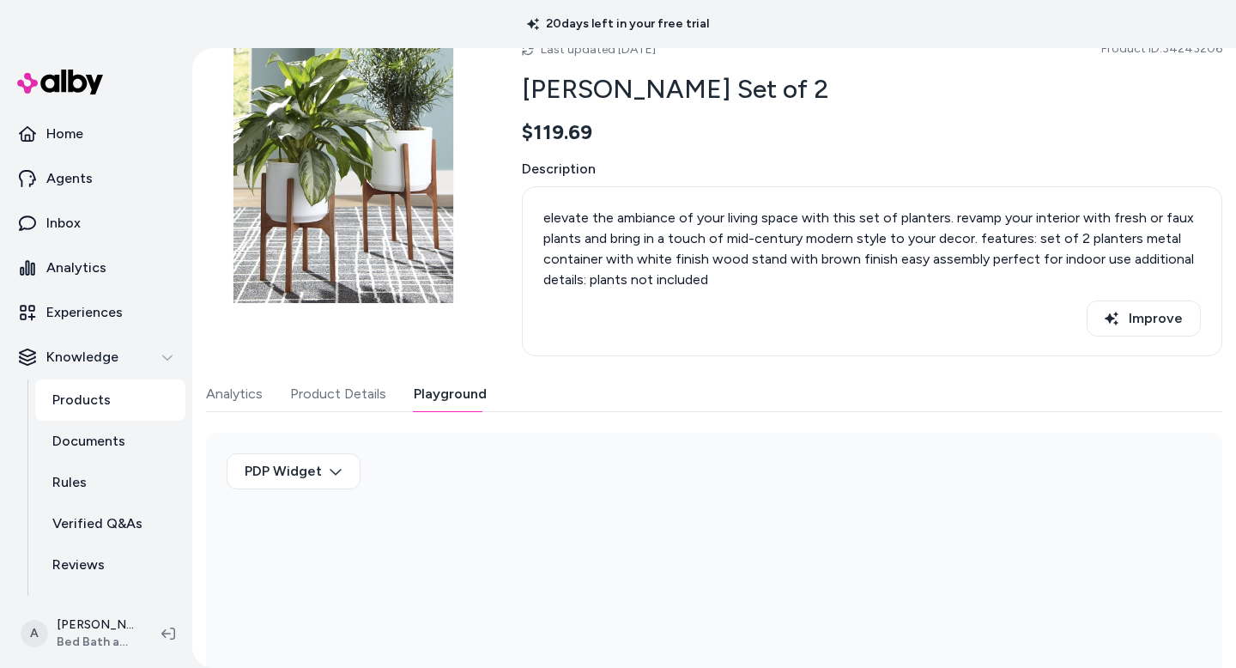
scroll to position [94, 0]
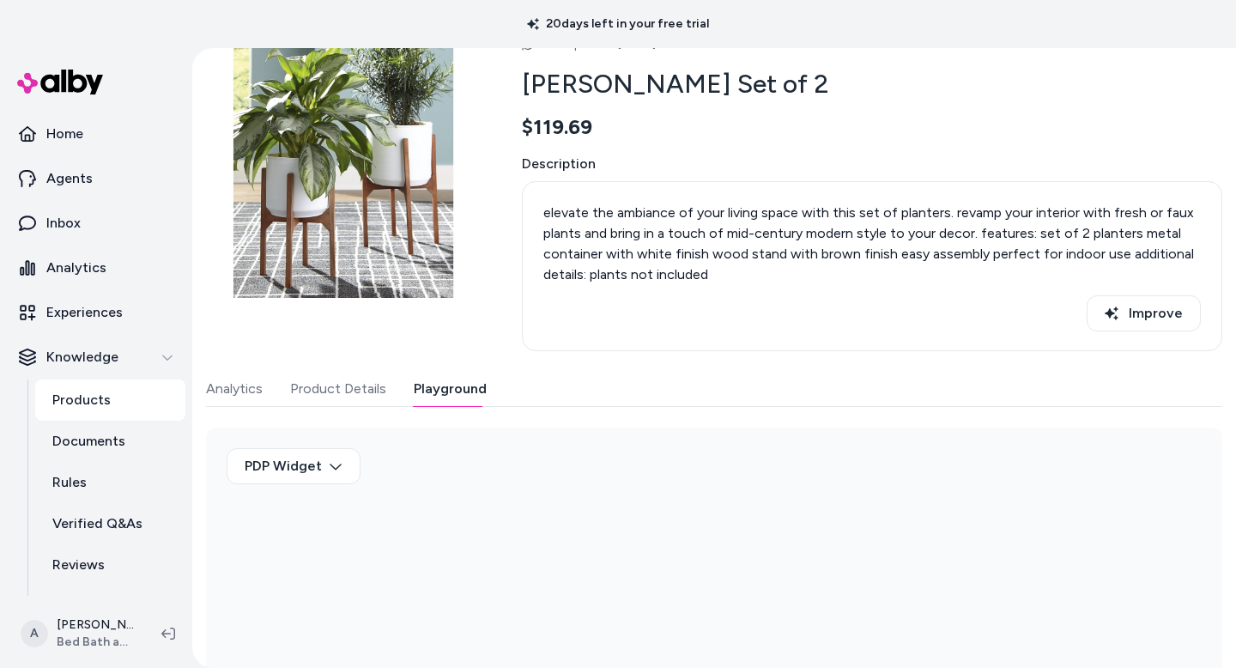
click at [213, 382] on button "Analytics" at bounding box center [234, 389] width 57 height 34
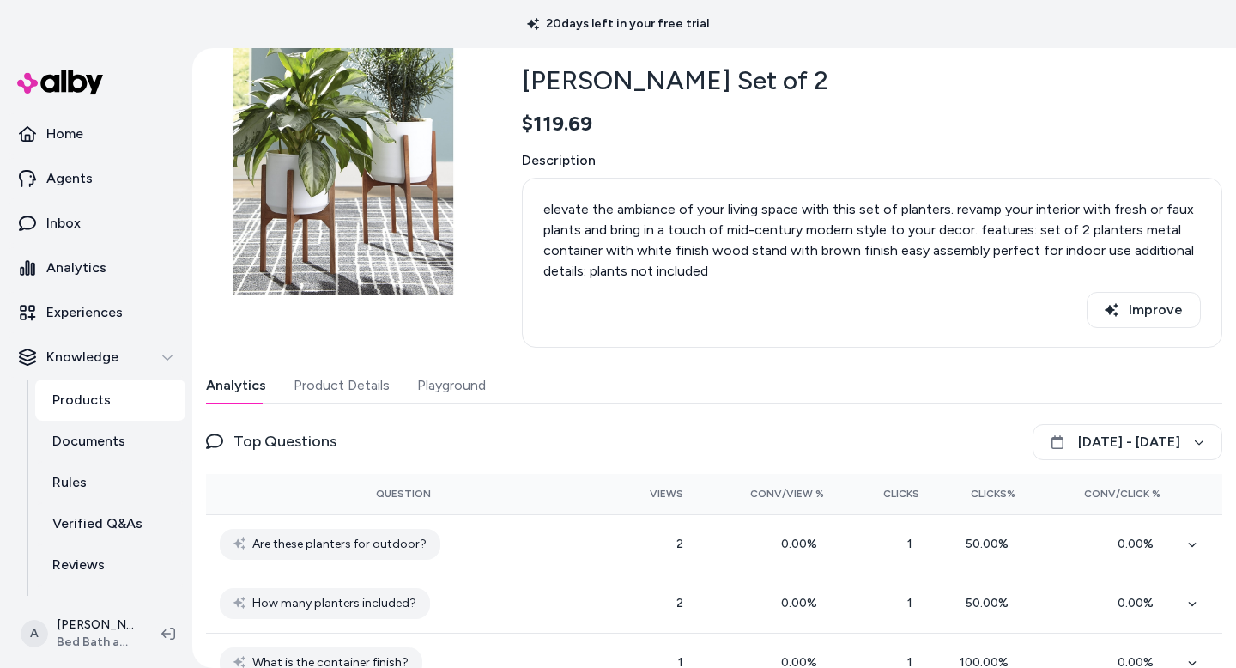
scroll to position [98, 0]
